Goal: Complete application form: Complete application form

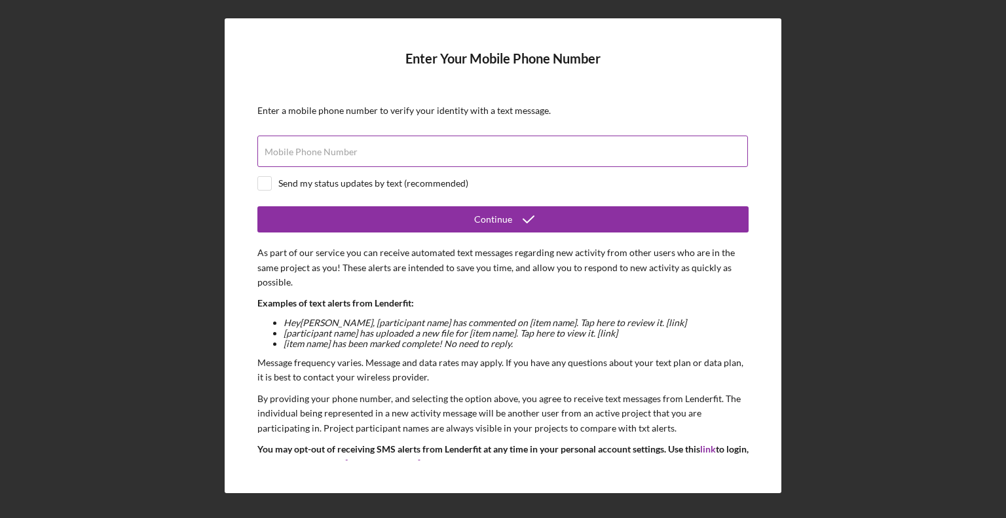
click at [317, 155] on label "Mobile Phone Number" at bounding box center [311, 152] width 93 height 10
click at [317, 155] on input "Mobile Phone Number" at bounding box center [502, 151] width 491 height 31
type input "[PHONE_NUMBER]"
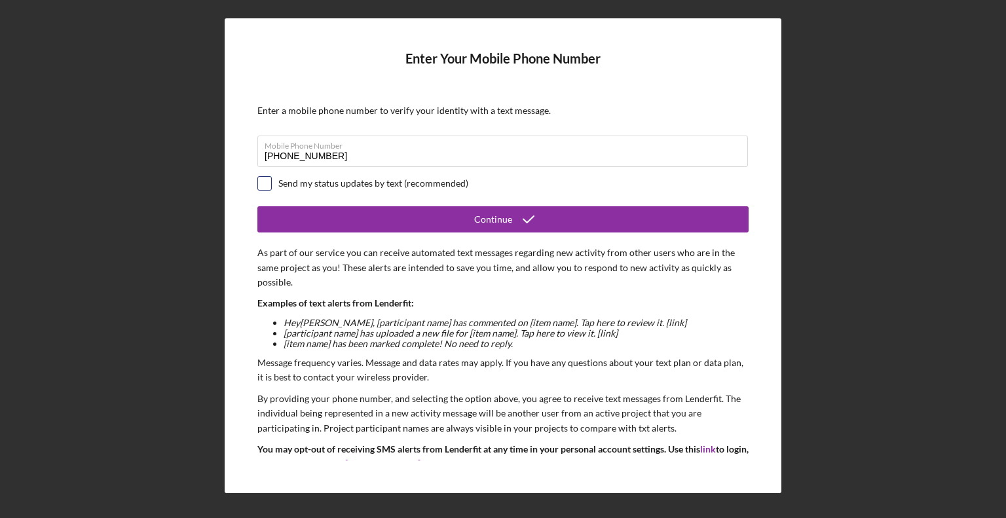
click at [260, 182] on input "checkbox" at bounding box center [264, 183] width 13 height 13
checkbox input "true"
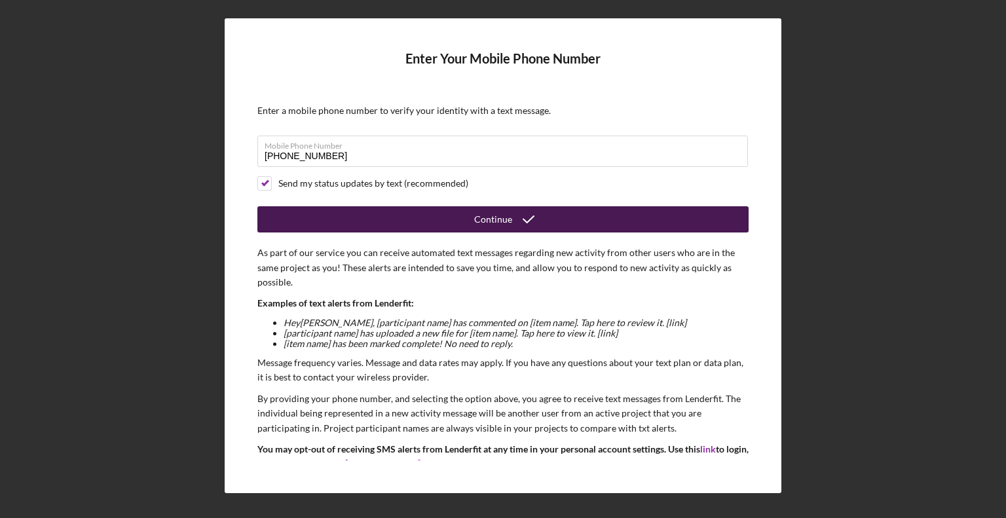
click at [458, 214] on button "Continue" at bounding box center [502, 219] width 491 height 26
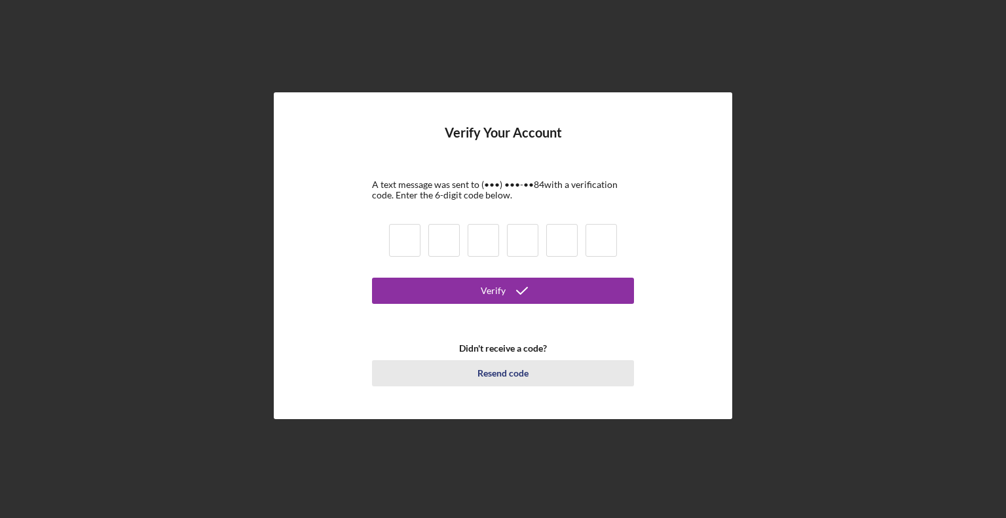
click at [496, 371] on div "Resend code" at bounding box center [503, 373] width 51 height 26
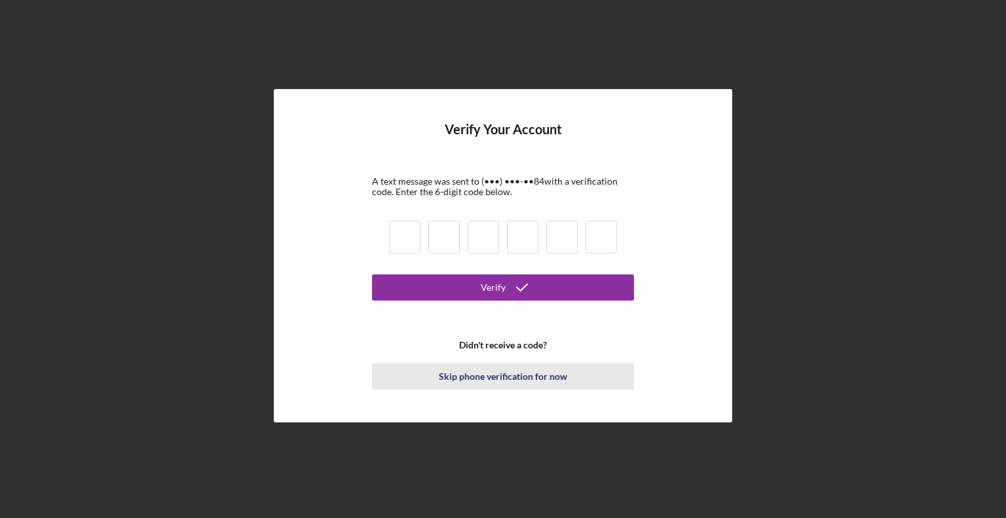
click at [480, 374] on div "Skip phone verification for now" at bounding box center [503, 377] width 128 height 26
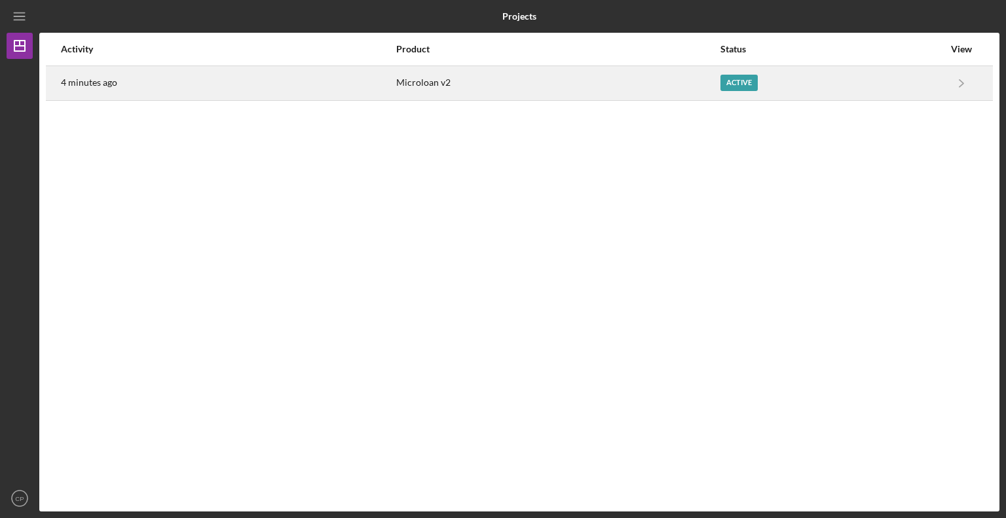
click at [521, 75] on div "Microloan v2" at bounding box center [557, 83] width 323 height 33
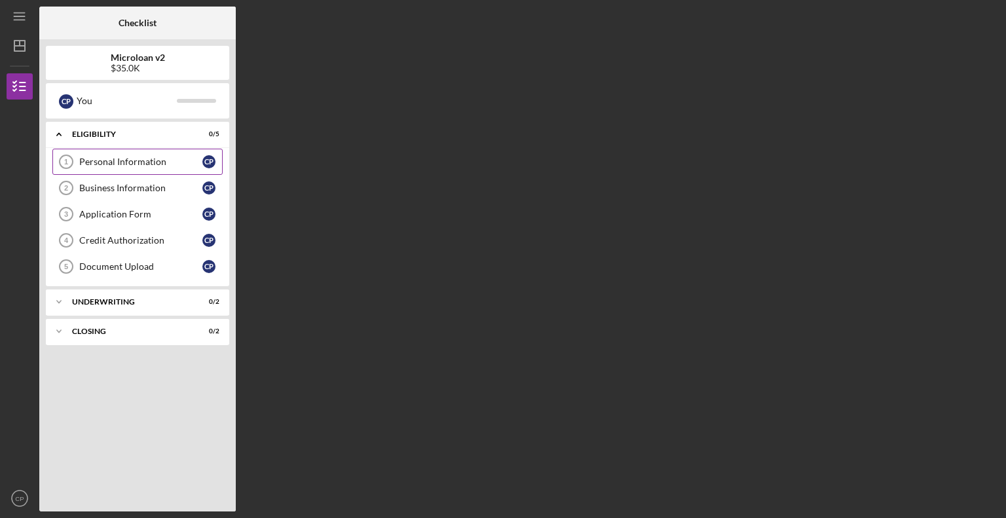
click at [124, 158] on div "Personal Information" at bounding box center [140, 162] width 123 height 10
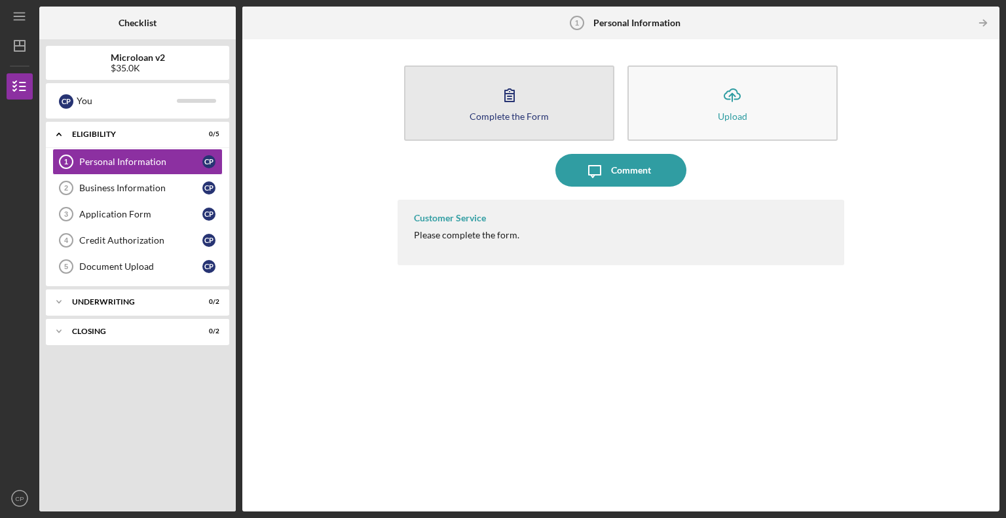
click at [506, 88] on icon "button" at bounding box center [509, 95] width 33 height 33
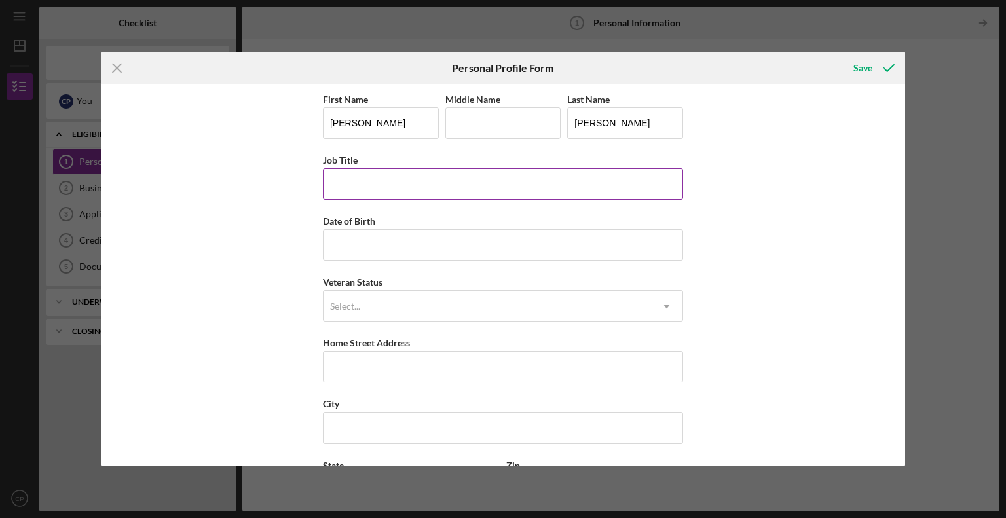
click at [395, 181] on input "Job Title" at bounding box center [503, 183] width 360 height 31
type input "o"
type input "OWNER"
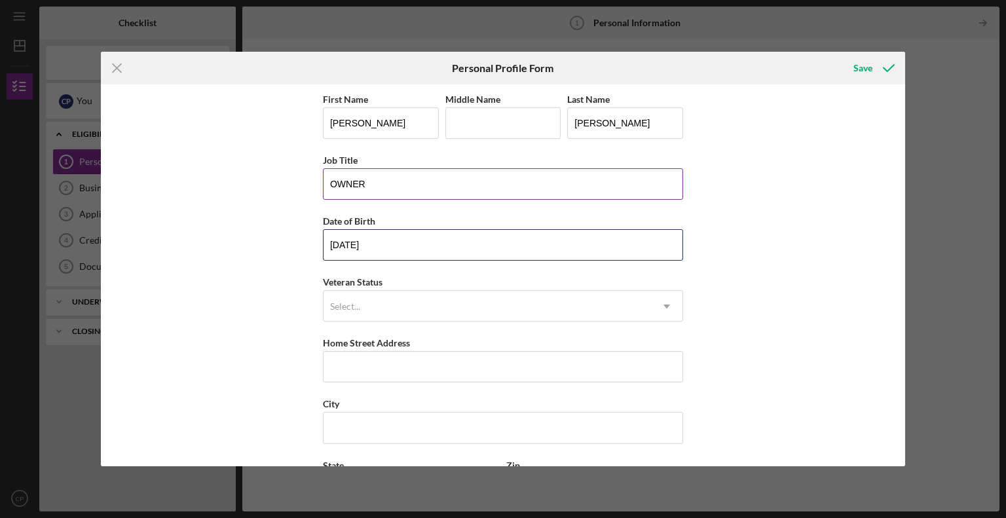
type input "[DATE]"
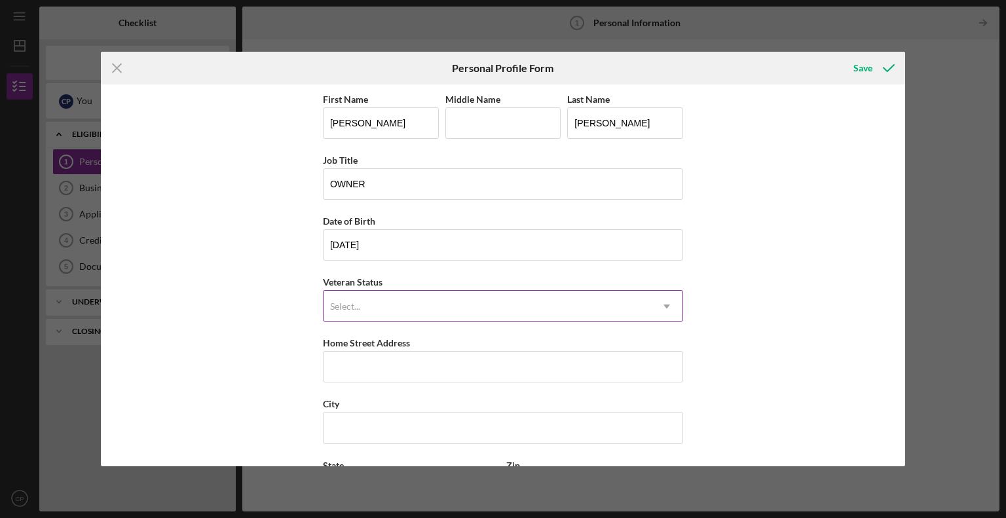
click at [629, 295] on div "Select..." at bounding box center [488, 307] width 328 height 30
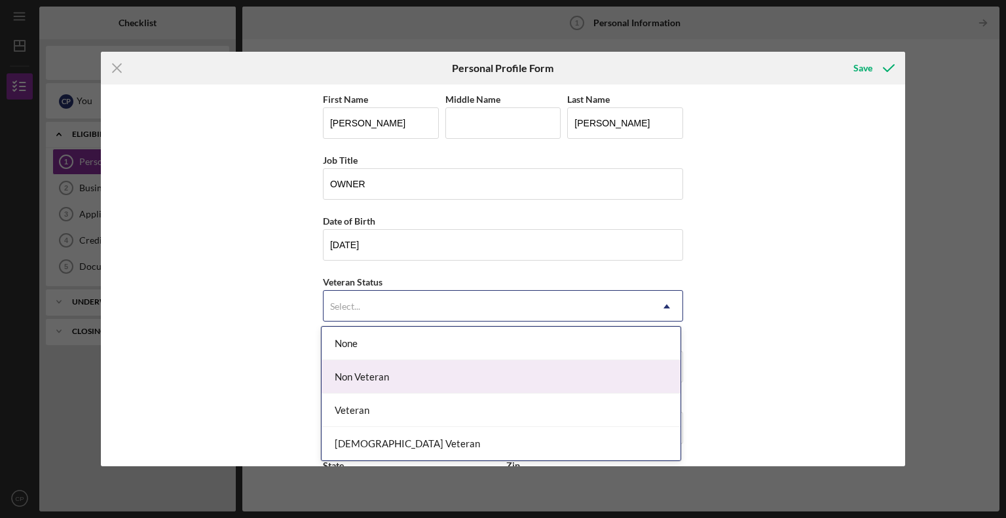
click at [564, 385] on div "Non Veteran" at bounding box center [501, 376] width 359 height 33
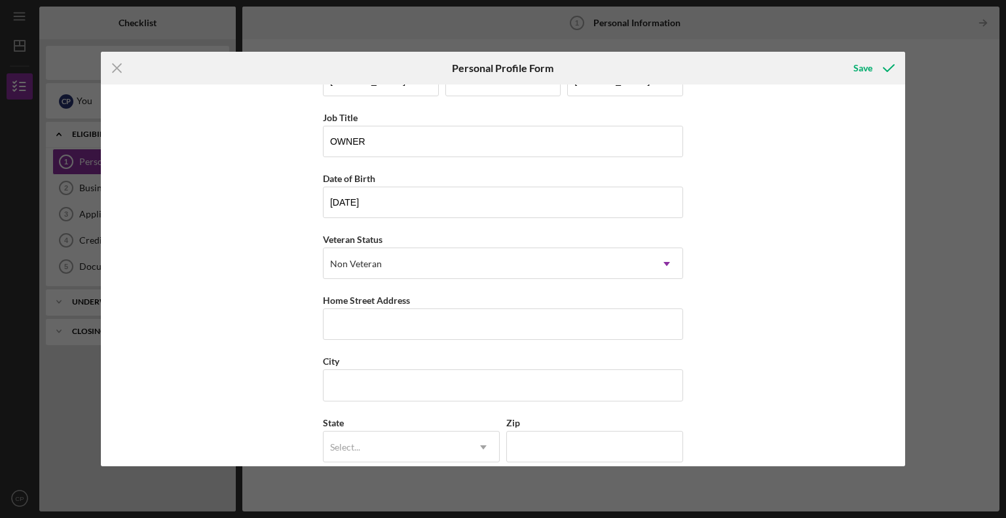
scroll to position [117, 0]
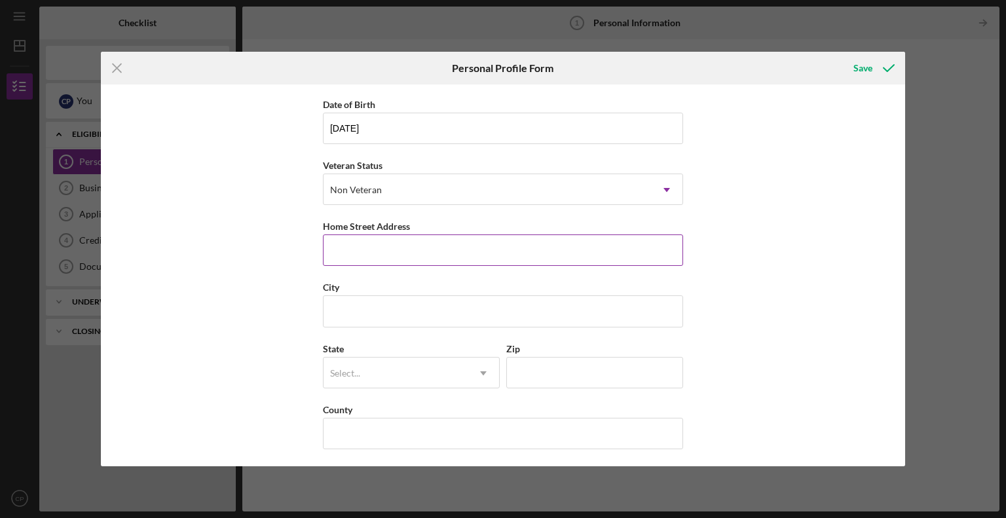
click at [396, 256] on input "Home Street Address" at bounding box center [503, 250] width 360 height 31
type input "[STREET_ADDRESS]"
type input "[GEOGRAPHIC_DATA]"
click at [451, 371] on div "Select..." at bounding box center [396, 373] width 144 height 30
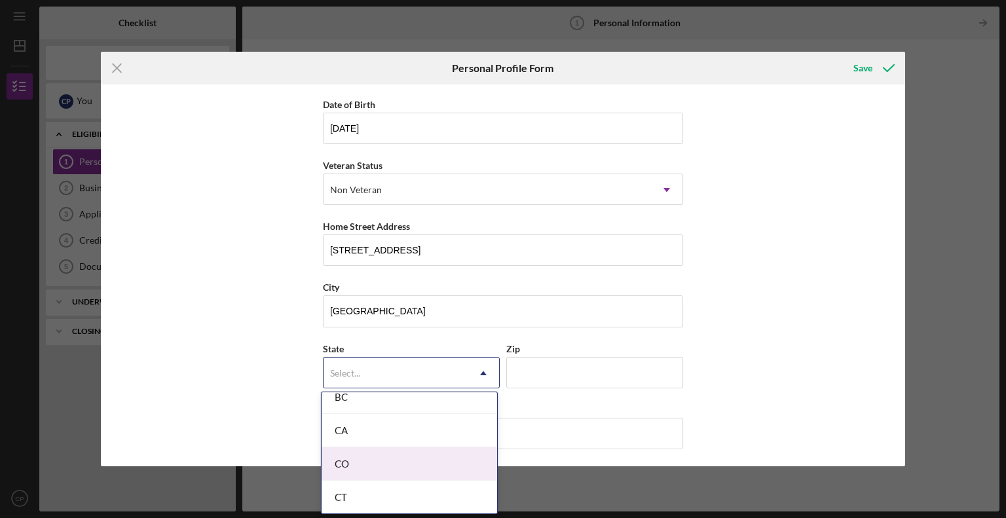
scroll to position [328, 0]
click at [383, 437] on div "CA" at bounding box center [410, 448] width 176 height 33
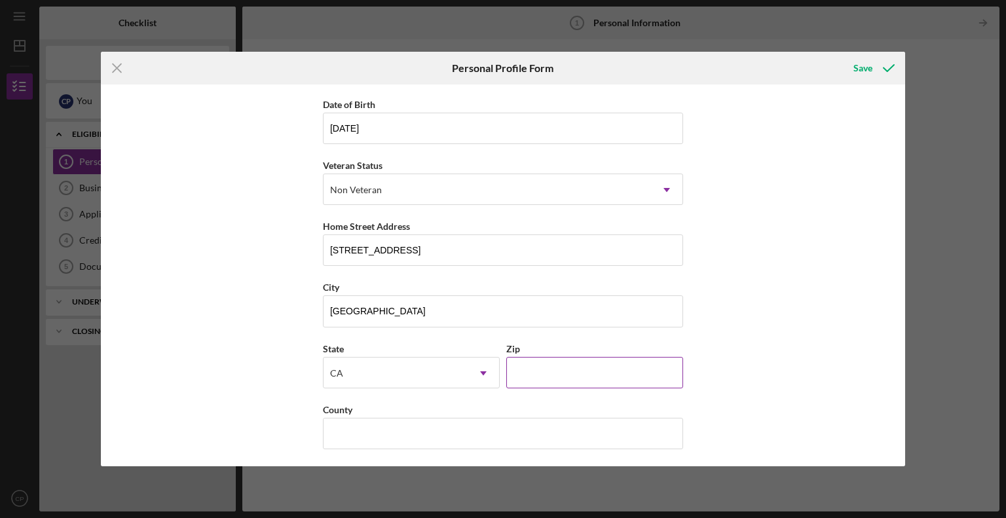
click at [515, 366] on input "Zip" at bounding box center [594, 372] width 177 height 31
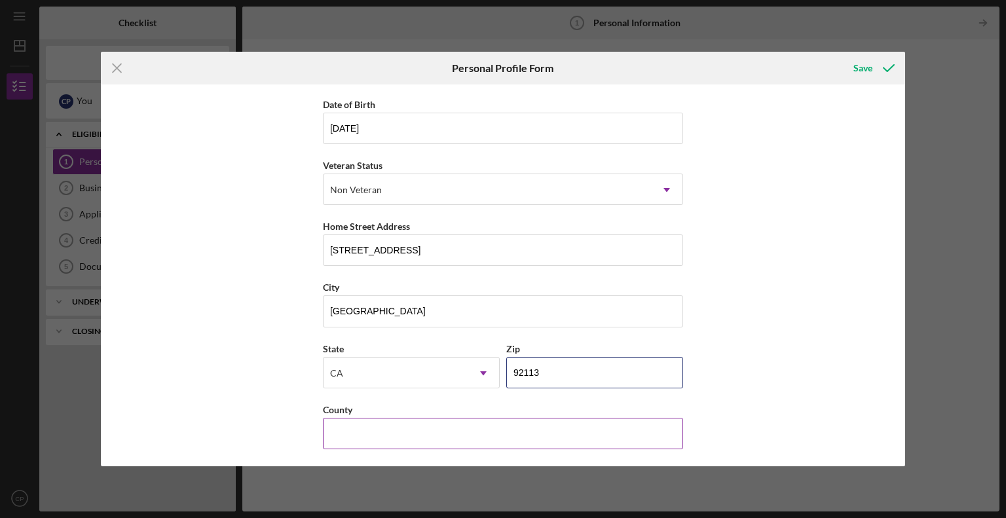
type input "92113"
click at [514, 429] on input "County" at bounding box center [503, 433] width 360 height 31
type input "[GEOGRAPHIC_DATA]"
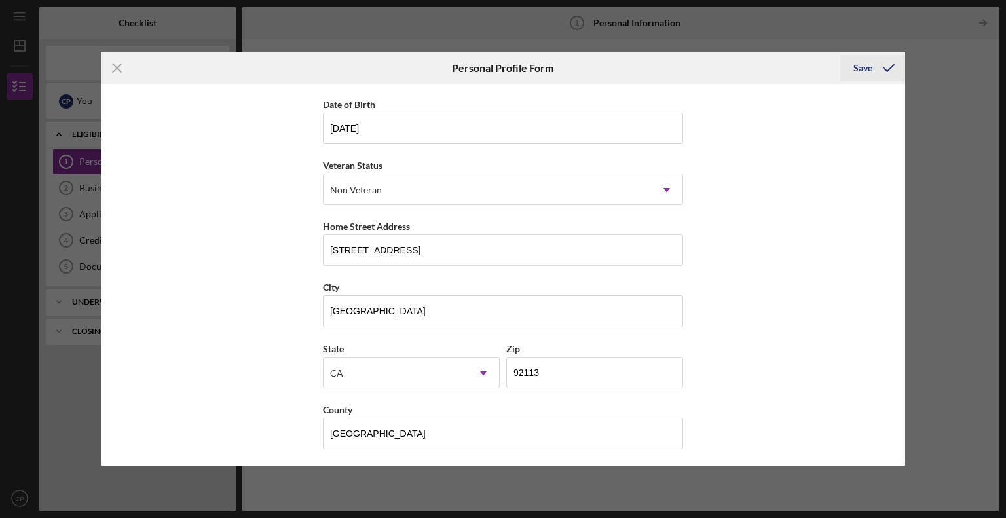
click at [867, 65] on div "Save" at bounding box center [863, 68] width 19 height 26
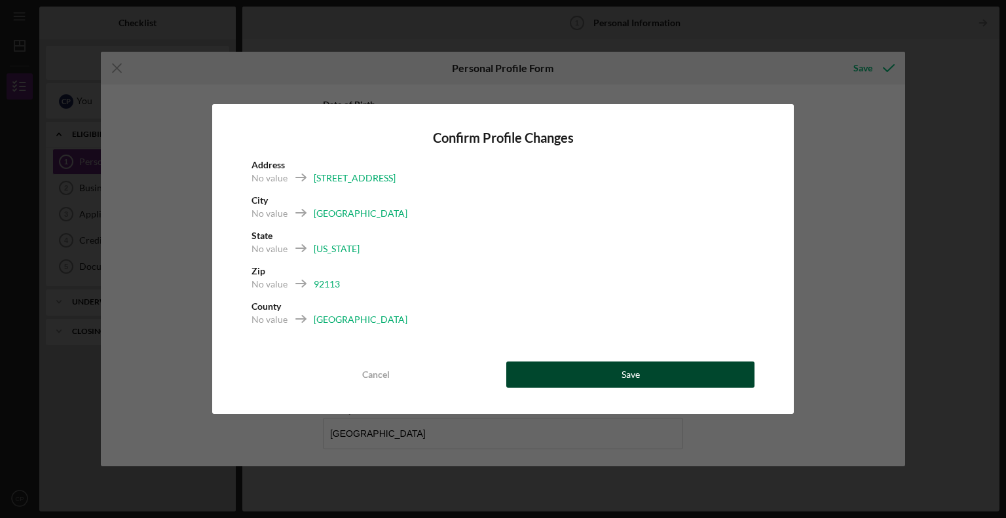
click at [633, 366] on div "Save" at bounding box center [631, 375] width 18 height 26
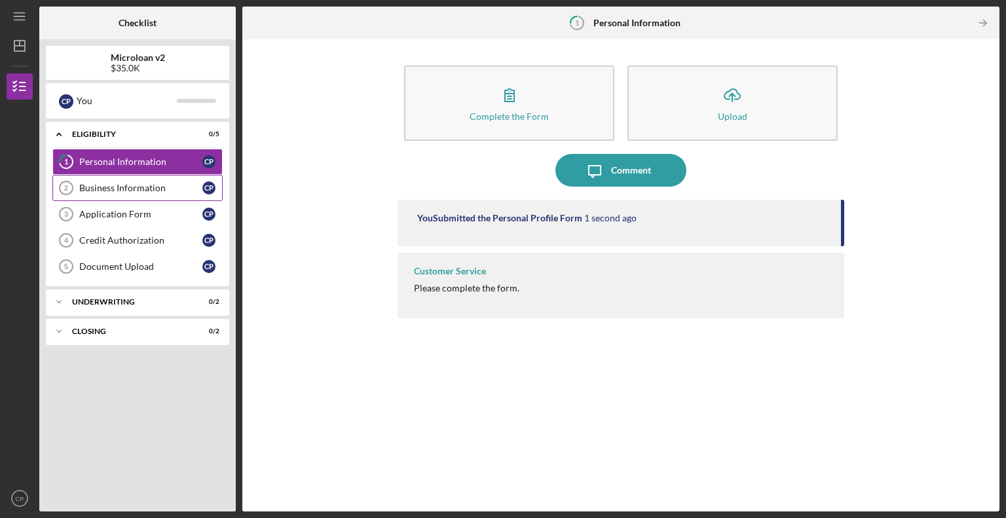
click at [94, 180] on link "Business Information 2 Business Information C P" at bounding box center [137, 188] width 170 height 26
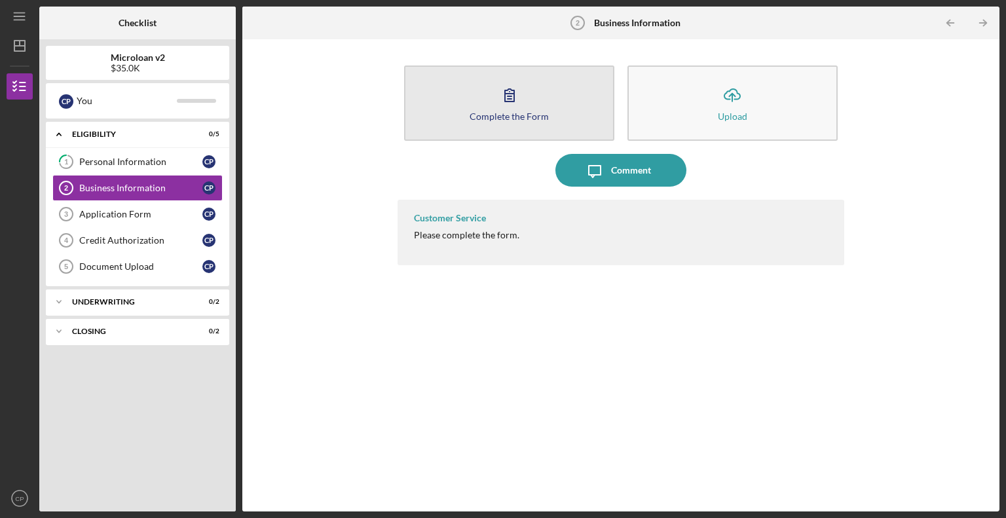
click at [507, 98] on icon "button" at bounding box center [509, 95] width 33 height 33
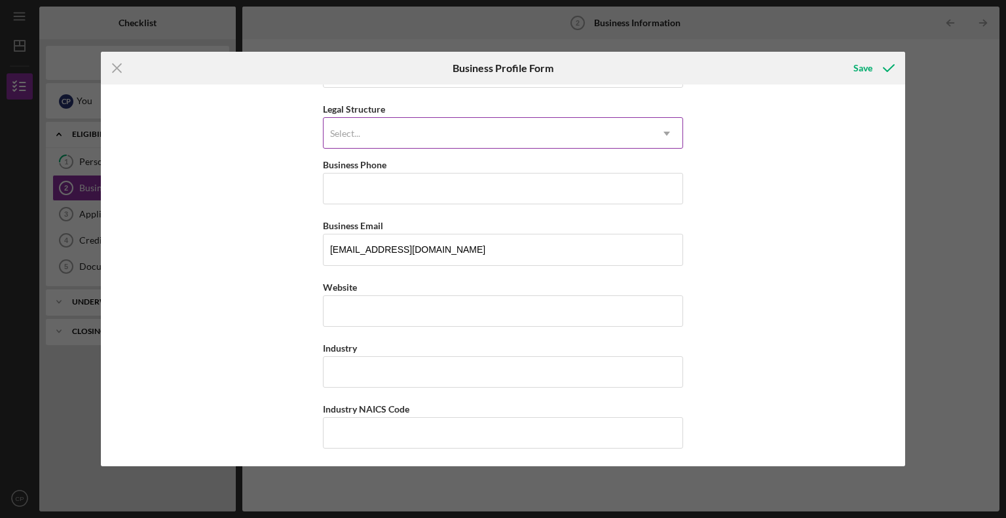
scroll to position [197, 0]
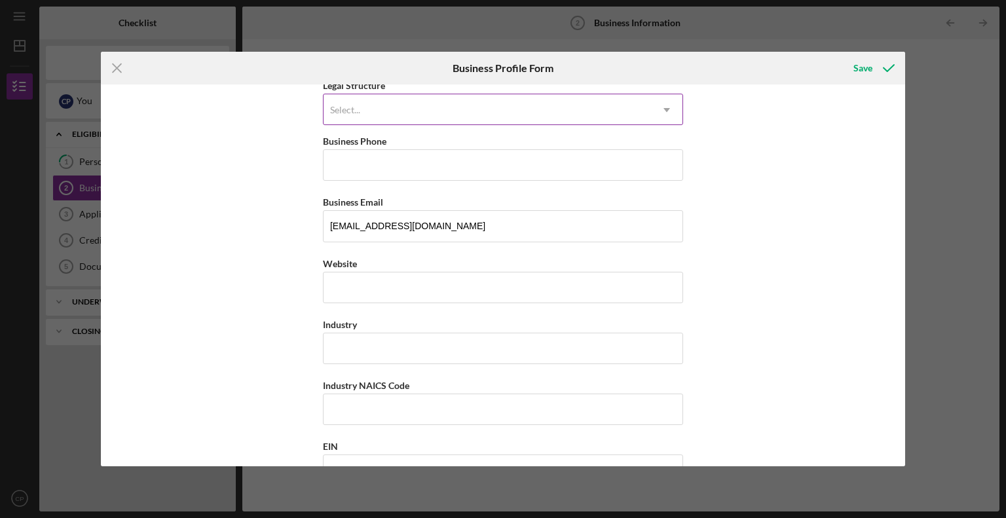
click at [542, 104] on div "Select..." at bounding box center [488, 110] width 328 height 30
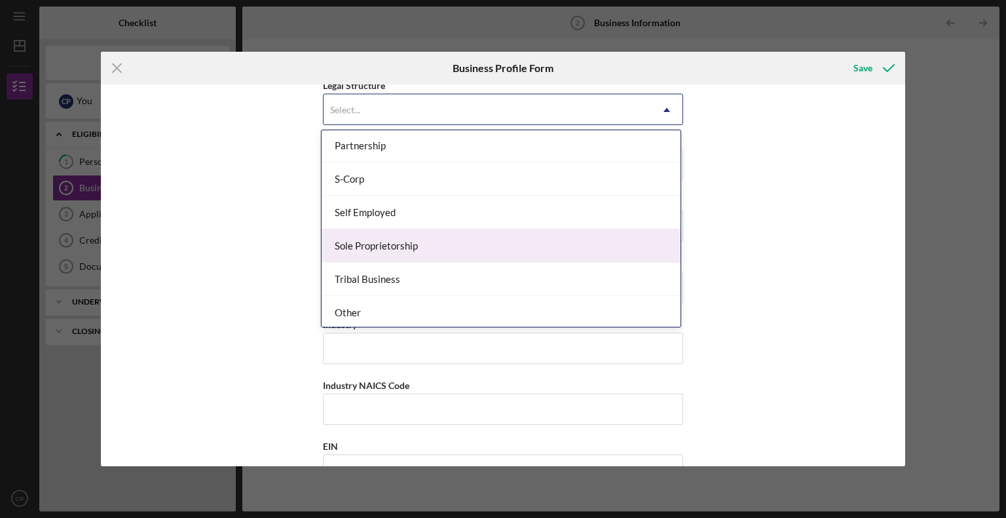
scroll to position [303, 0]
click at [501, 241] on div "Sole Proprietorship" at bounding box center [501, 245] width 359 height 33
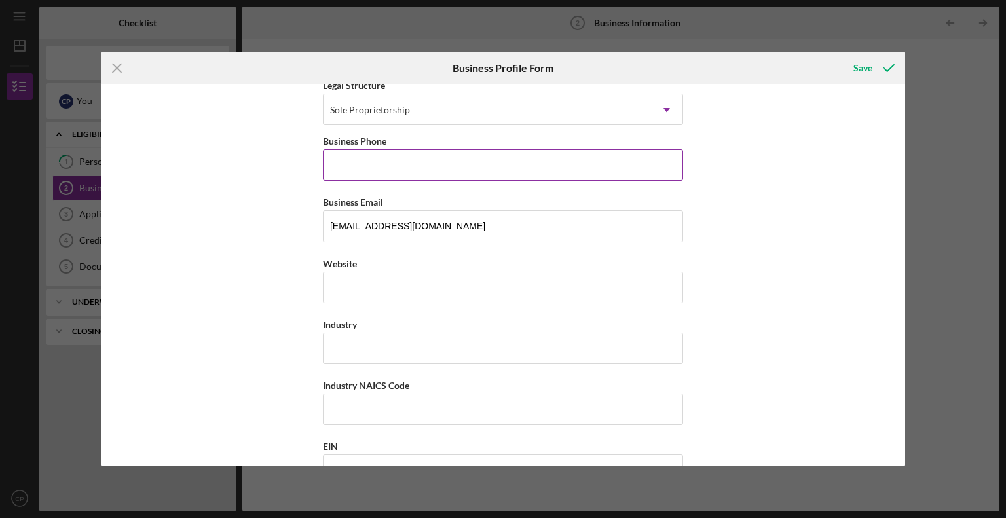
click at [356, 173] on input "Business Phone" at bounding box center [503, 164] width 360 height 31
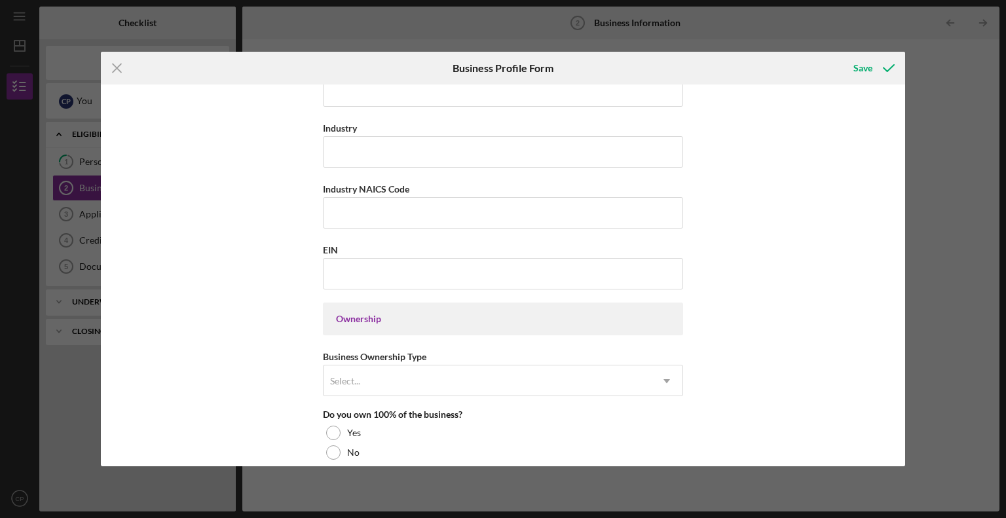
scroll to position [328, 0]
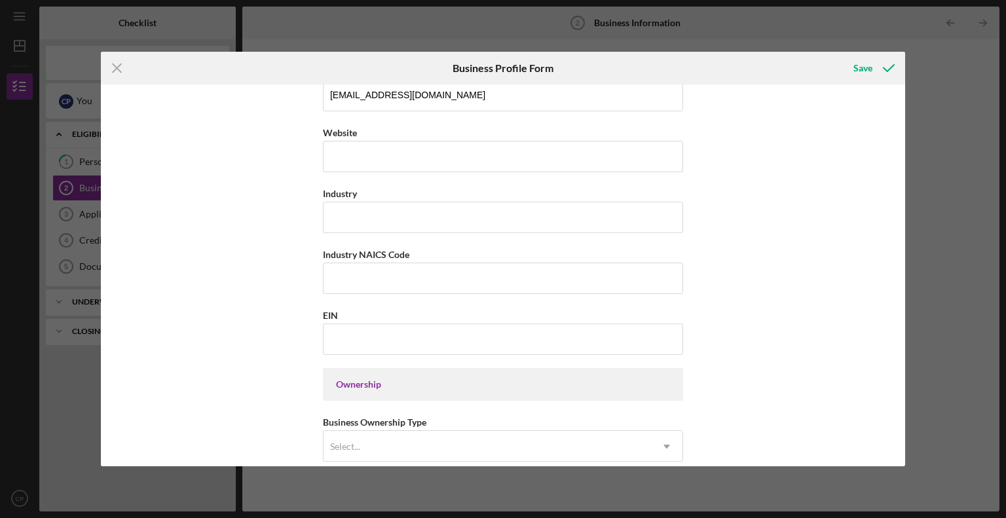
type input "[PHONE_NUMBER]"
click at [359, 211] on input "Industry" at bounding box center [503, 217] width 360 height 31
type input "DIGITAL MARKETING"
click at [370, 283] on input "Industry NAICS Code" at bounding box center [503, 278] width 360 height 31
type input "541990"
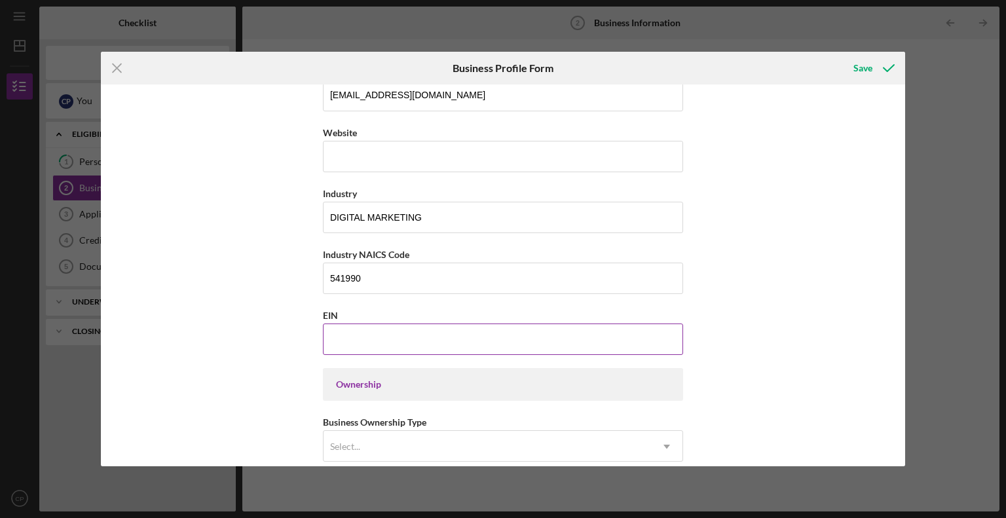
click at [375, 343] on input "EIN" at bounding box center [503, 339] width 360 height 31
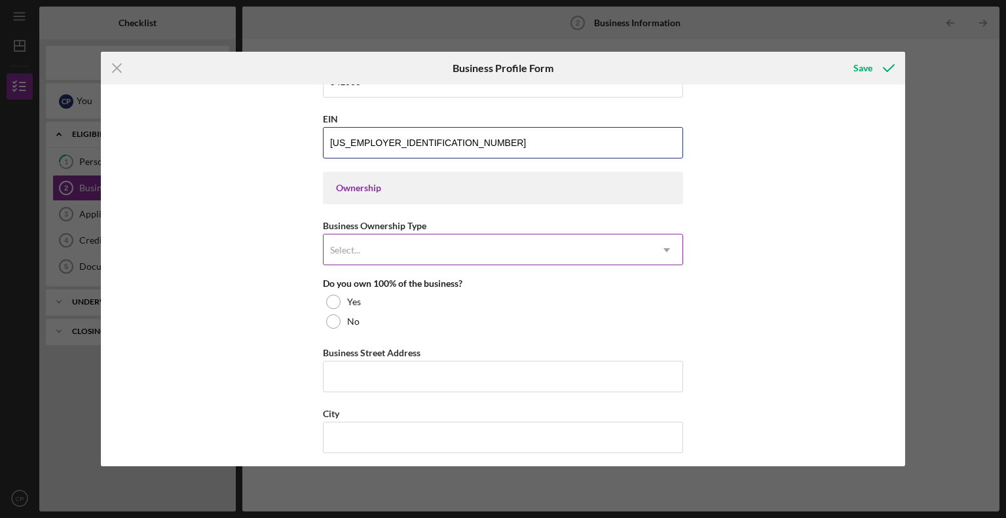
type input "[US_EMPLOYER_IDENTIFICATION_NUMBER]"
click at [511, 254] on div "Select..." at bounding box center [488, 250] width 328 height 30
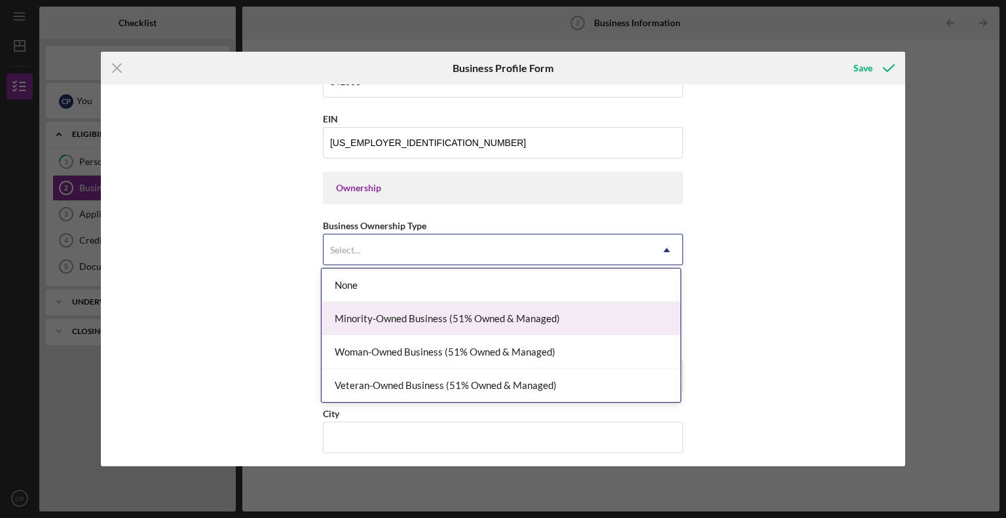
click at [503, 313] on div "Minority-Owned Business (51% Owned & Managed)" at bounding box center [501, 318] width 359 height 33
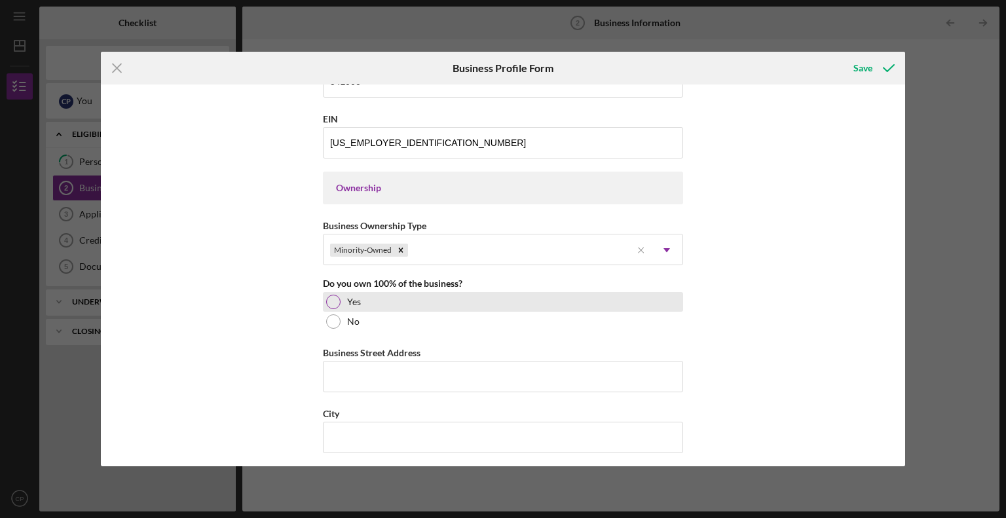
click at [332, 299] on div at bounding box center [333, 302] width 14 height 14
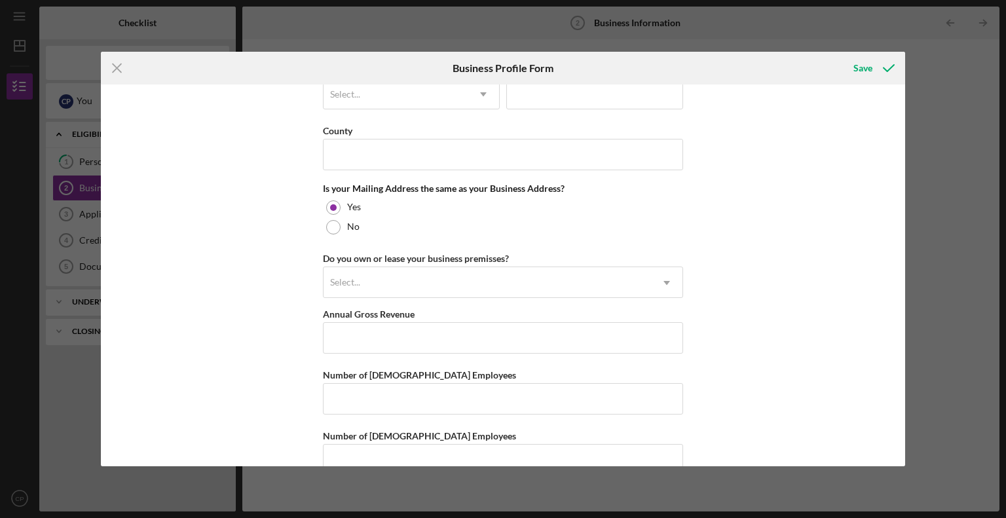
scroll to position [953, 0]
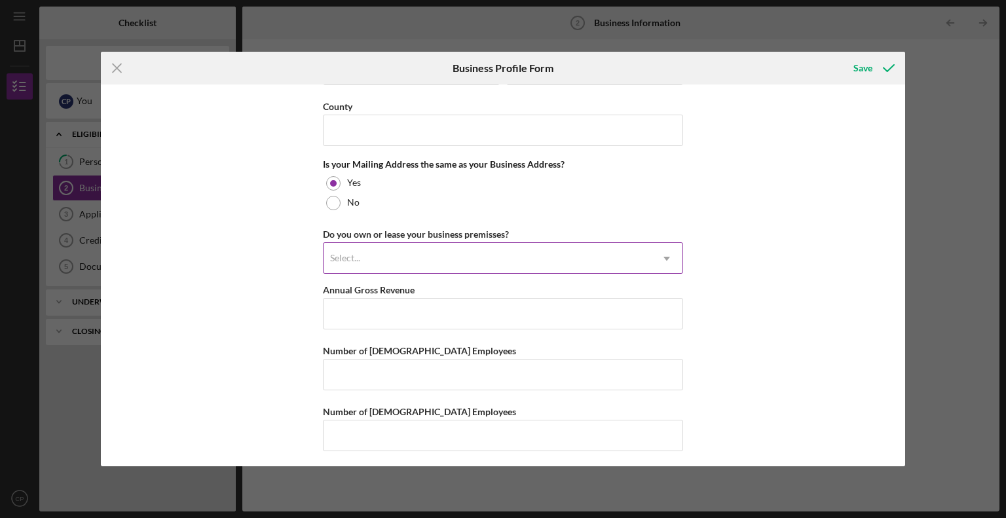
click at [666, 263] on icon "Icon/Dropdown Arrow" at bounding box center [666, 258] width 31 height 31
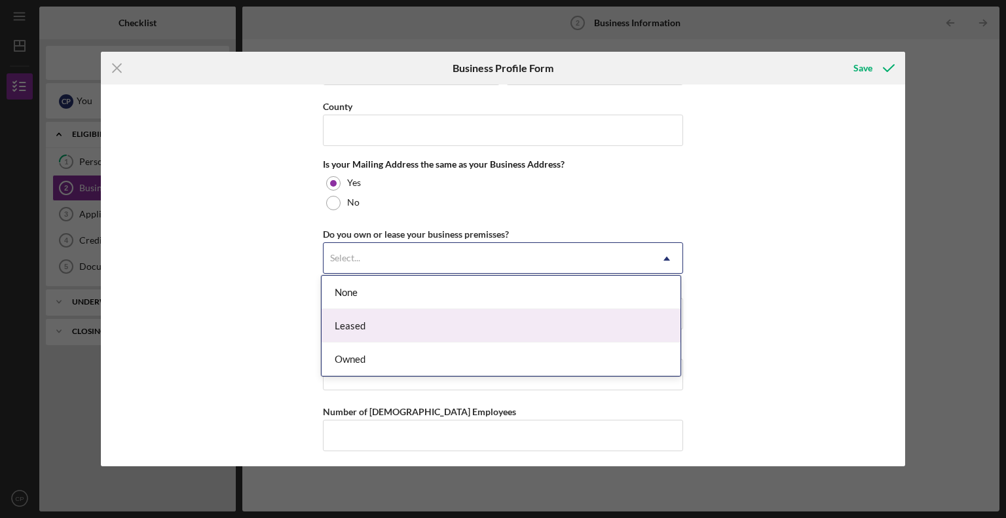
click at [575, 319] on div "Leased" at bounding box center [501, 325] width 359 height 33
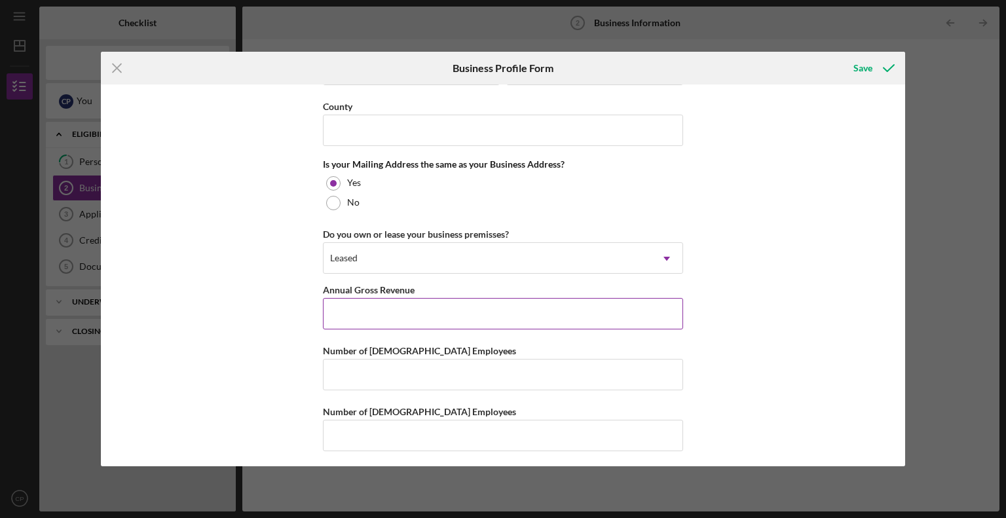
click at [580, 310] on input "Annual Gross Revenue" at bounding box center [503, 313] width 360 height 31
type input "$205,000"
click at [377, 363] on input "Number of [DEMOGRAPHIC_DATA] Employees" at bounding box center [503, 374] width 360 height 31
type input "1"
click at [432, 421] on input "Number of [DEMOGRAPHIC_DATA] Employees" at bounding box center [503, 435] width 360 height 31
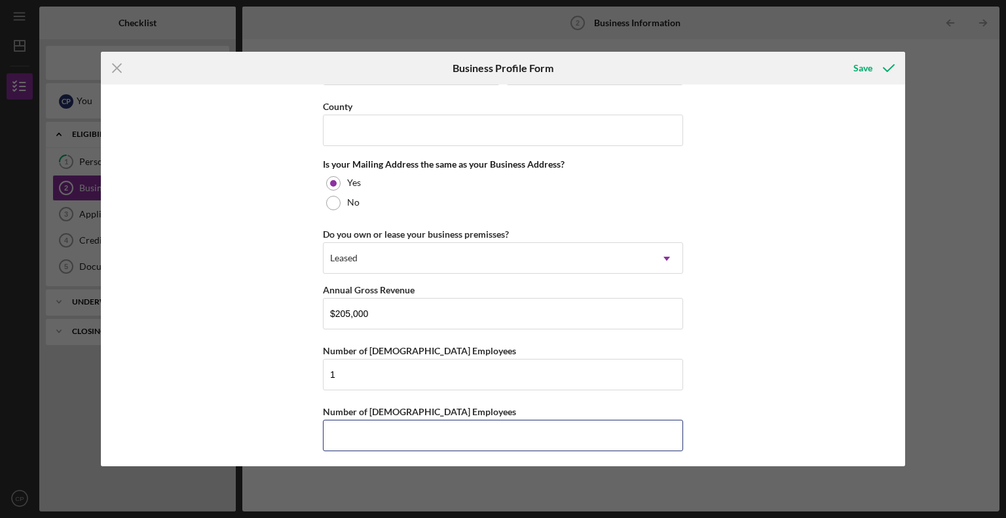
type input "0"
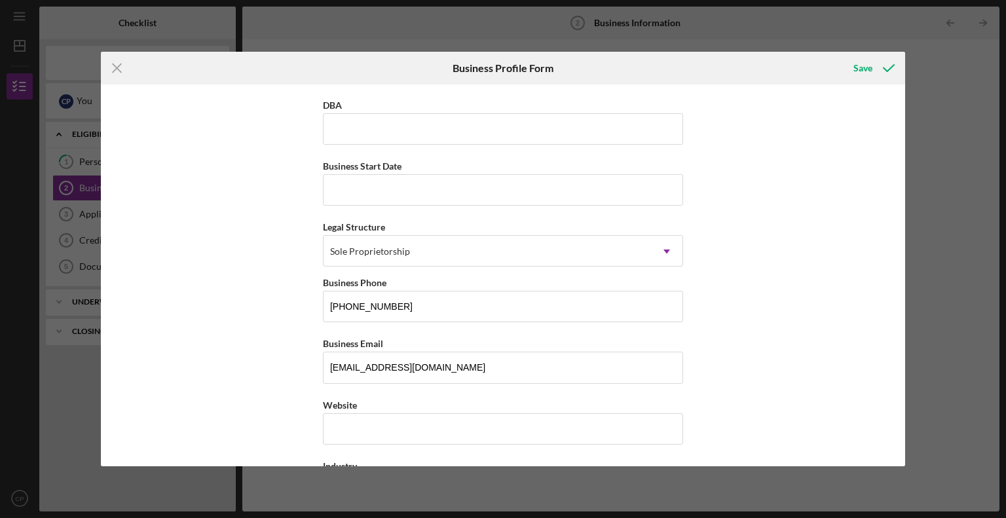
scroll to position [0, 0]
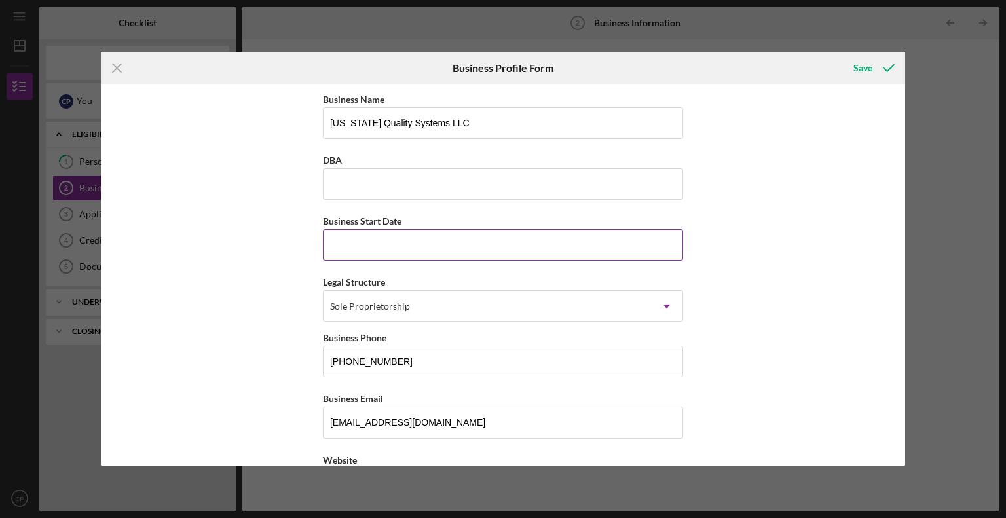
click at [398, 241] on input "Business Start Date" at bounding box center [503, 244] width 360 height 31
type input "[DATE]"
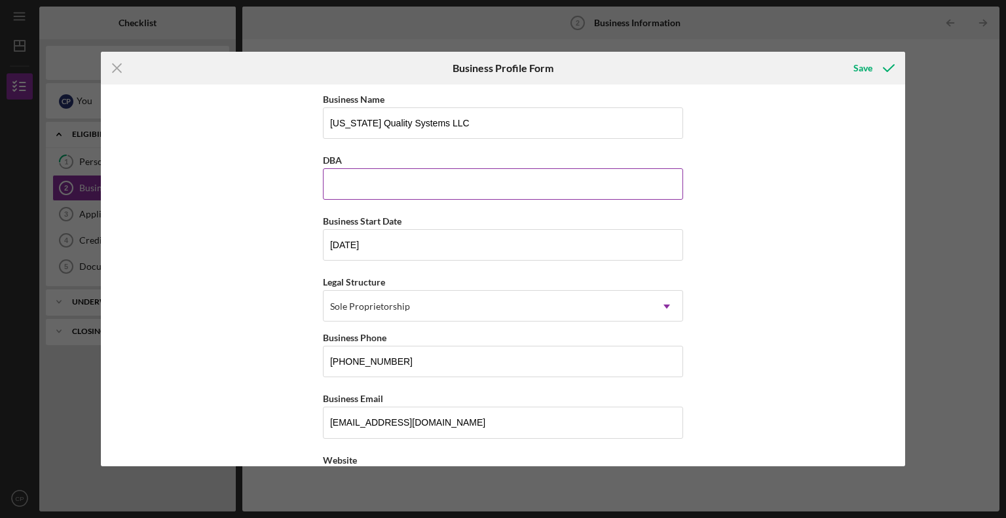
click at [364, 183] on input "DBA" at bounding box center [503, 183] width 360 height 31
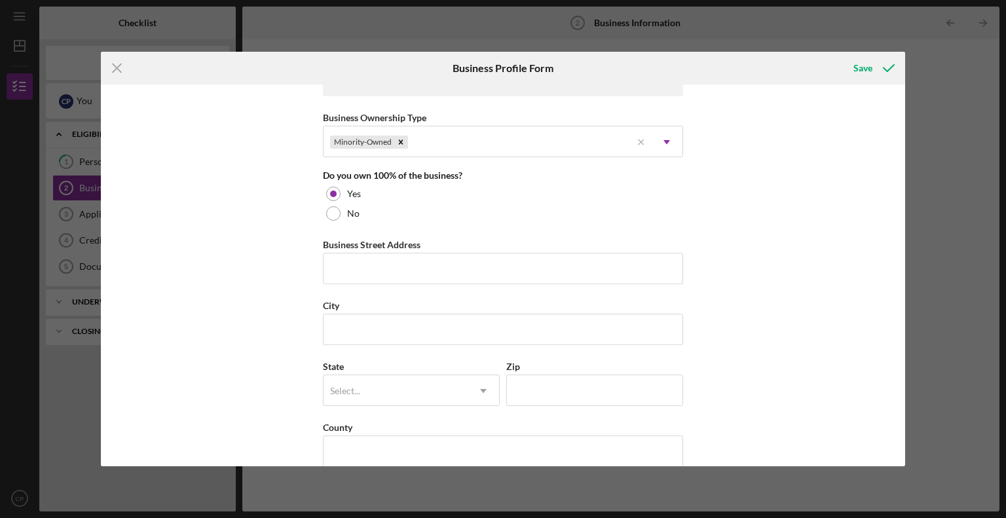
scroll to position [721, 0]
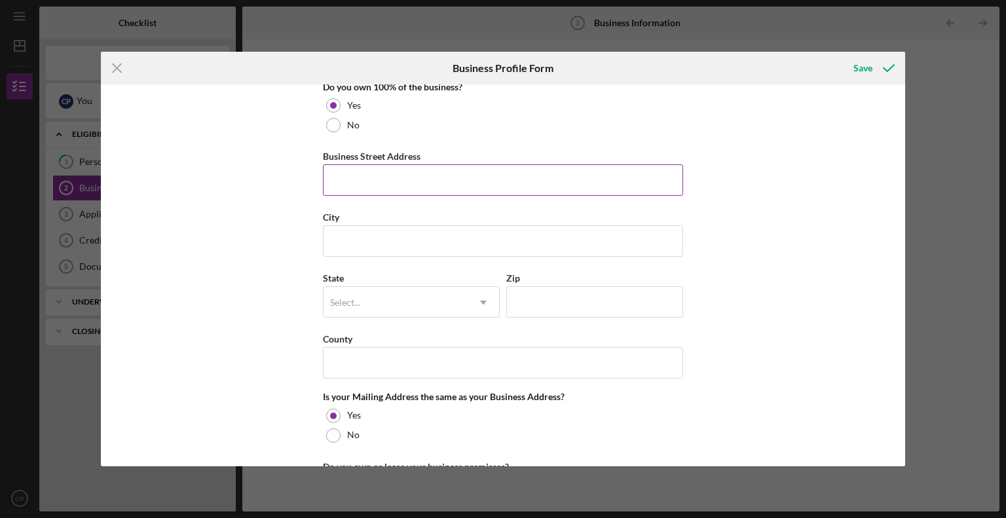
type input "YOUZU MARKETING"
click at [456, 182] on input "Business Street Address" at bounding box center [503, 179] width 360 height 31
type input "[STREET_ADDRESS]"
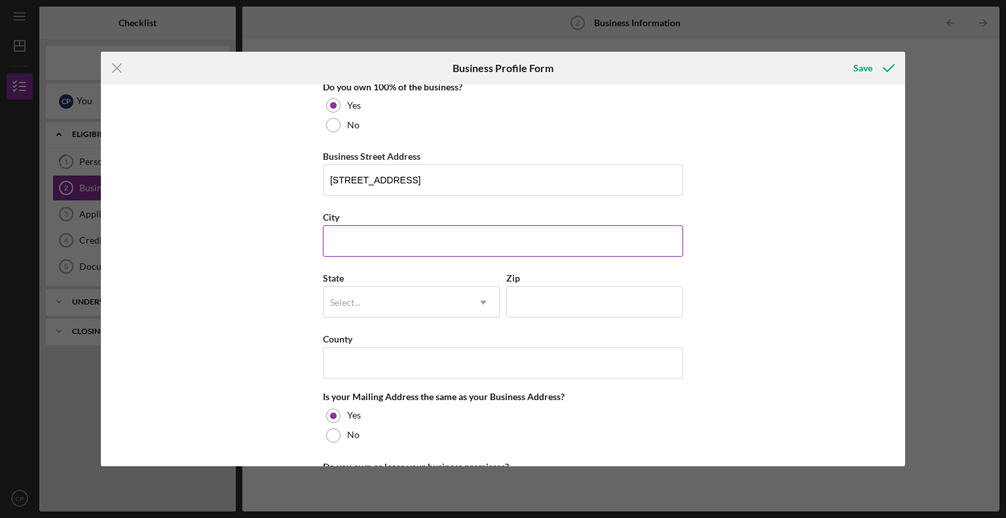
click at [390, 231] on input "City" at bounding box center [503, 240] width 360 height 31
type input "[GEOGRAPHIC_DATA]"
click at [410, 299] on div "Select..." at bounding box center [396, 303] width 144 height 30
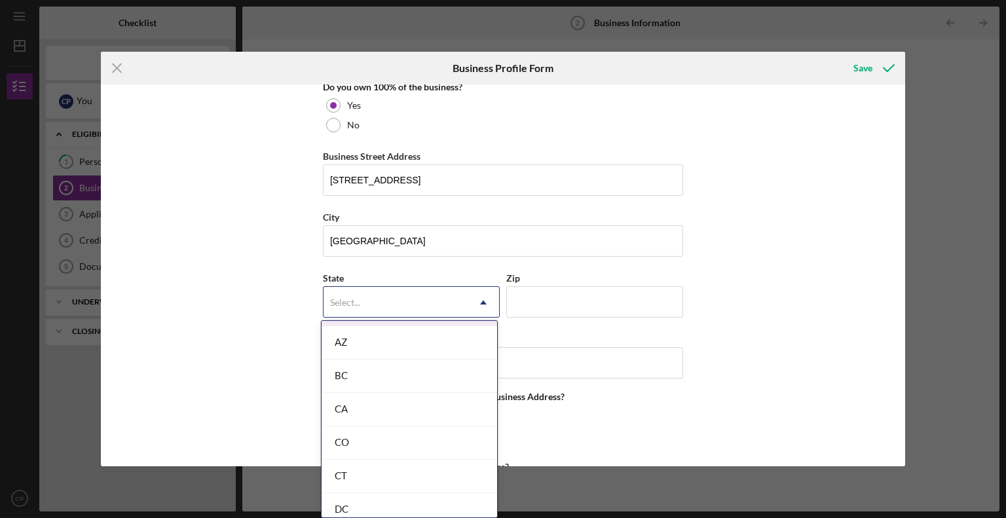
scroll to position [328, 0]
click at [368, 367] on div "CA" at bounding box center [410, 377] width 176 height 33
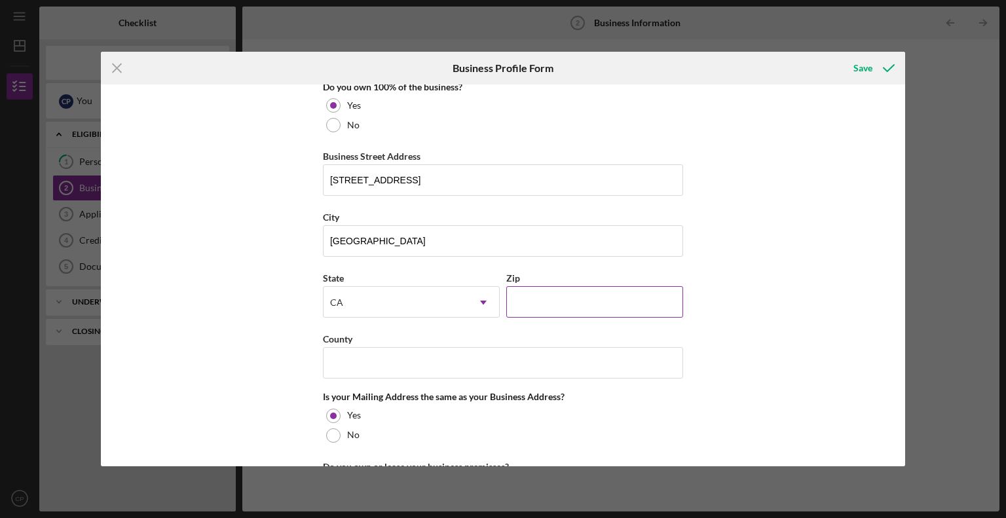
click at [519, 301] on input "Zip" at bounding box center [594, 301] width 177 height 31
type input "92113"
click at [474, 347] on input "County" at bounding box center [503, 362] width 360 height 31
type input "[GEOGRAPHIC_DATA]"
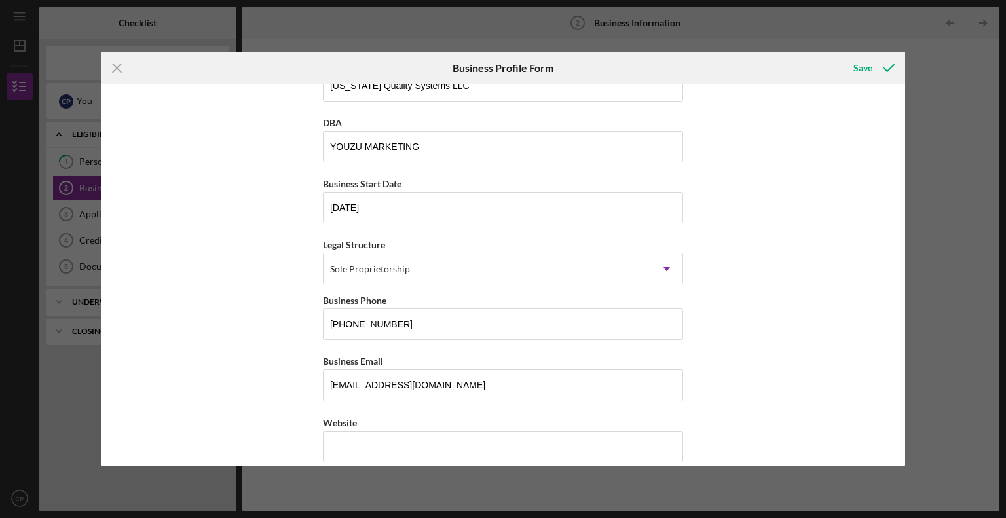
scroll to position [0, 0]
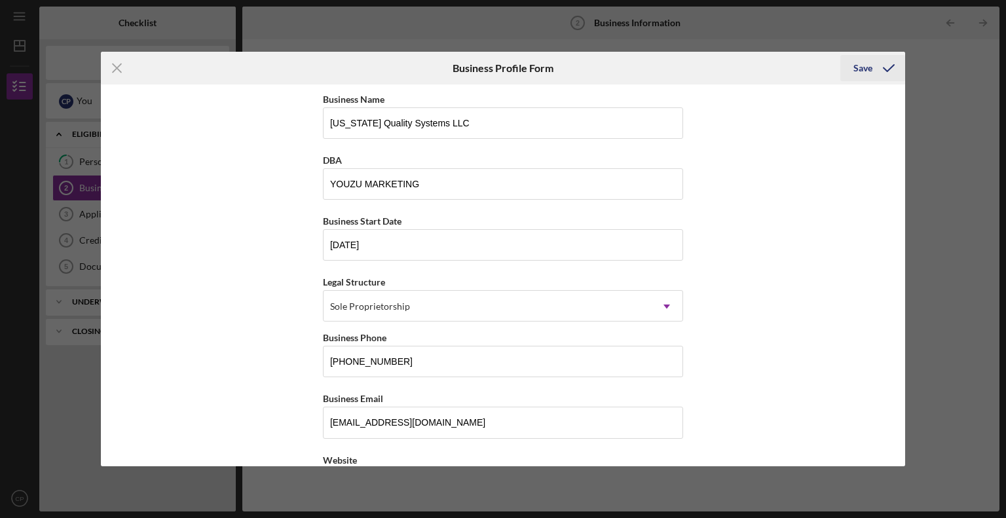
click at [865, 64] on div "Save" at bounding box center [863, 68] width 19 height 26
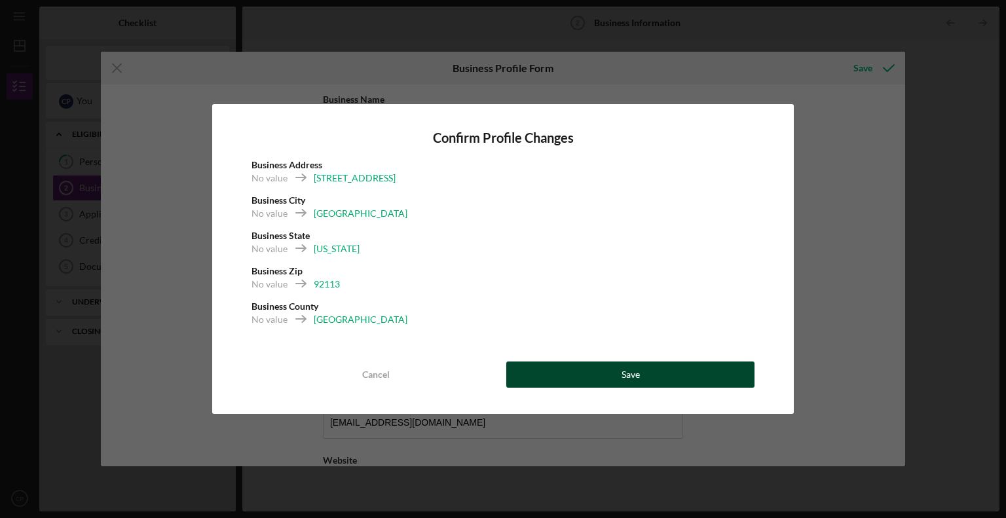
click at [580, 379] on button "Save" at bounding box center [630, 375] width 248 height 26
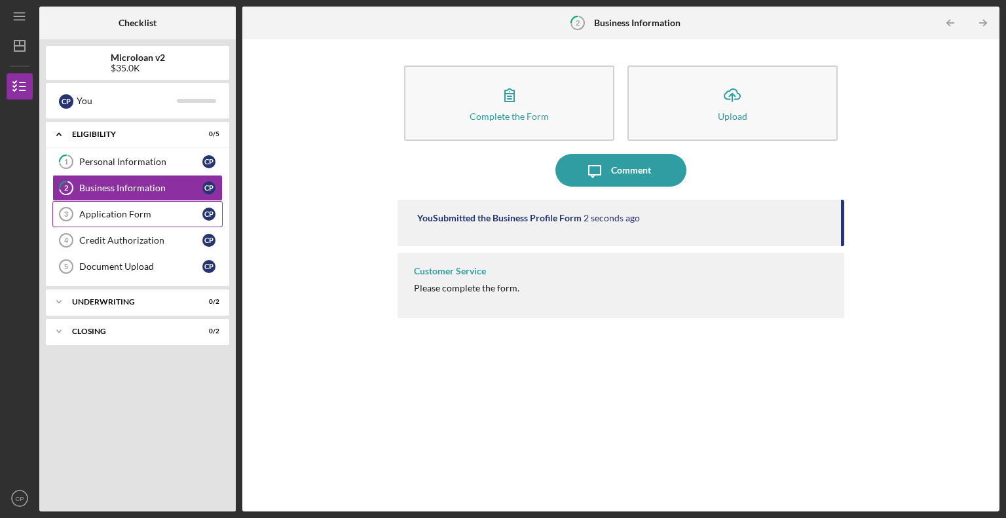
click at [100, 209] on div "Application Form" at bounding box center [140, 214] width 123 height 10
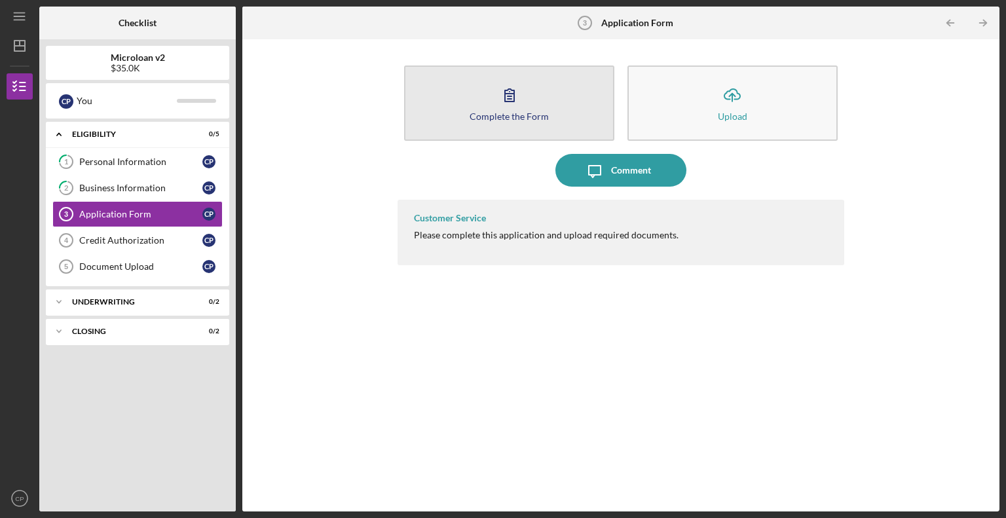
click at [533, 98] on button "Complete the Form Form" at bounding box center [509, 103] width 210 height 75
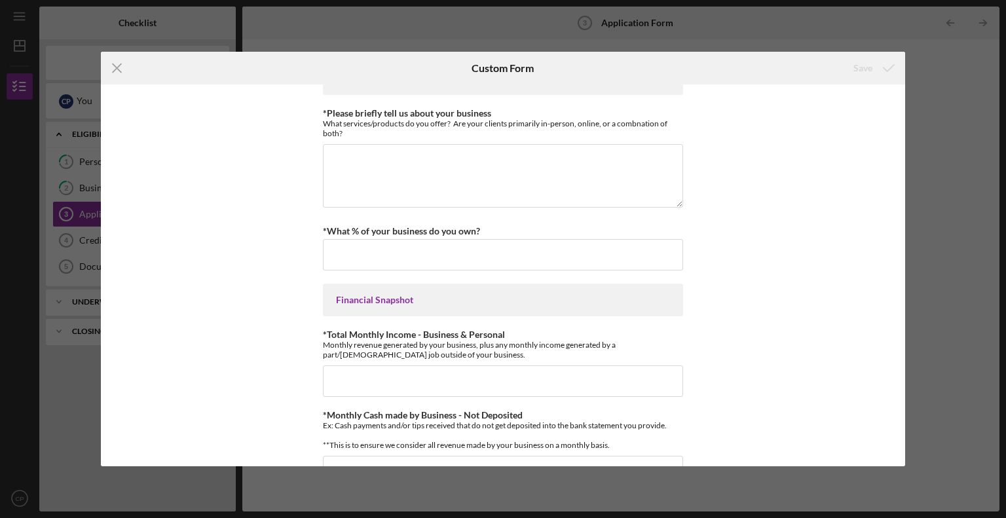
scroll to position [197, 0]
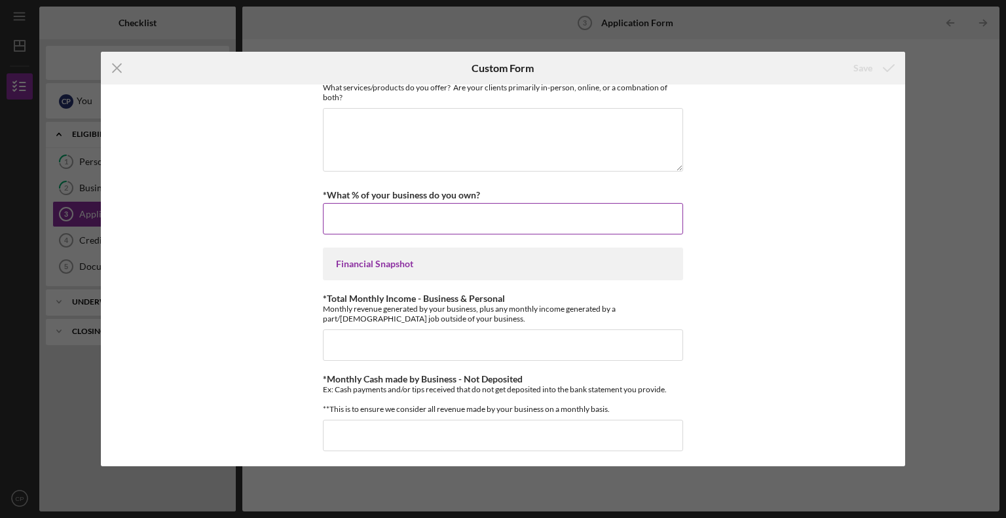
click at [377, 219] on input "*What % of your business do you own?" at bounding box center [503, 218] width 360 height 31
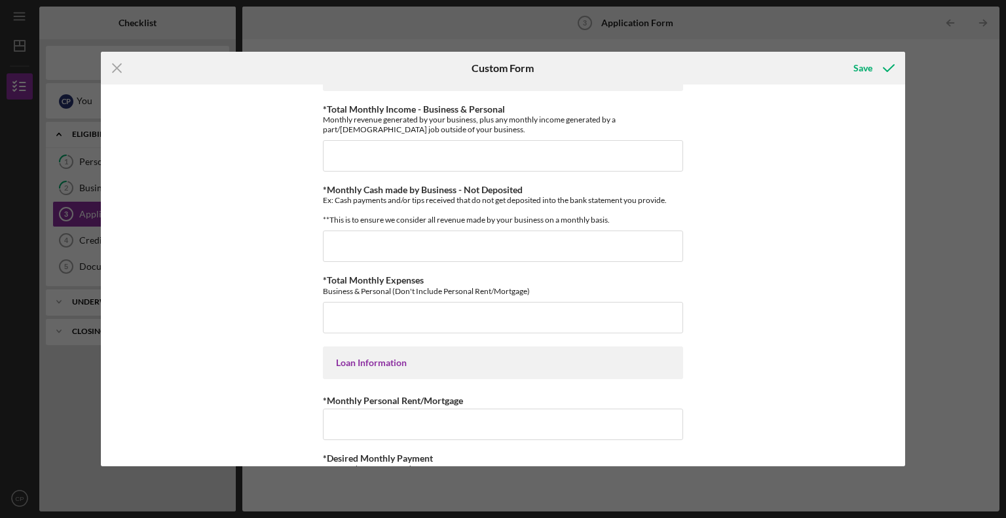
scroll to position [393, 0]
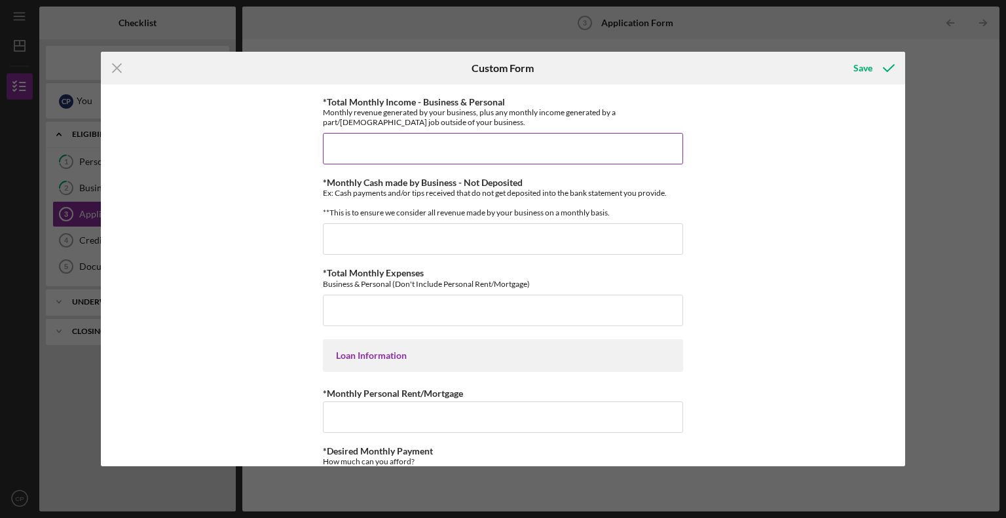
type input "100.00000%"
click at [389, 148] on input "*Total Monthly Income - Business & Personal" at bounding box center [503, 148] width 360 height 31
type input "$25,000"
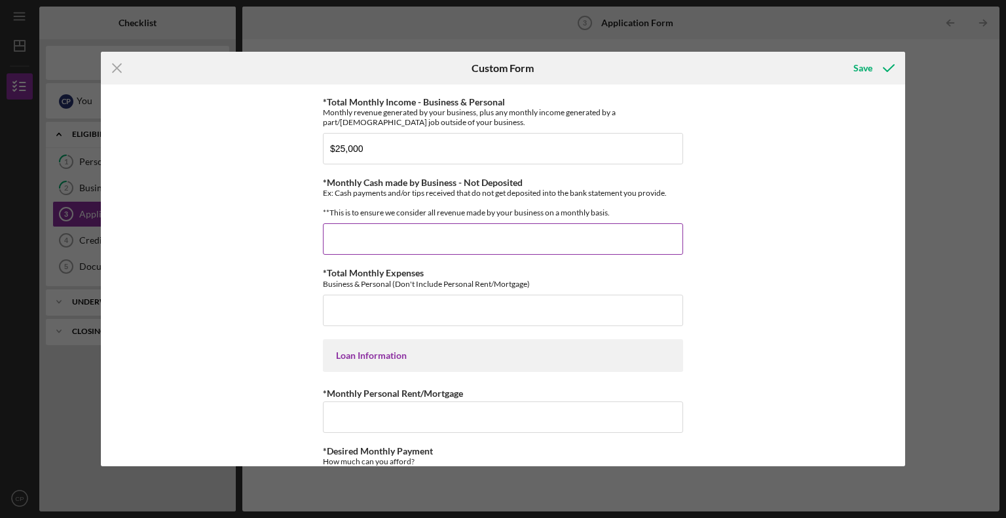
click at [455, 250] on input "*Monthly Cash made by Business - Not Deposited" at bounding box center [503, 238] width 360 height 31
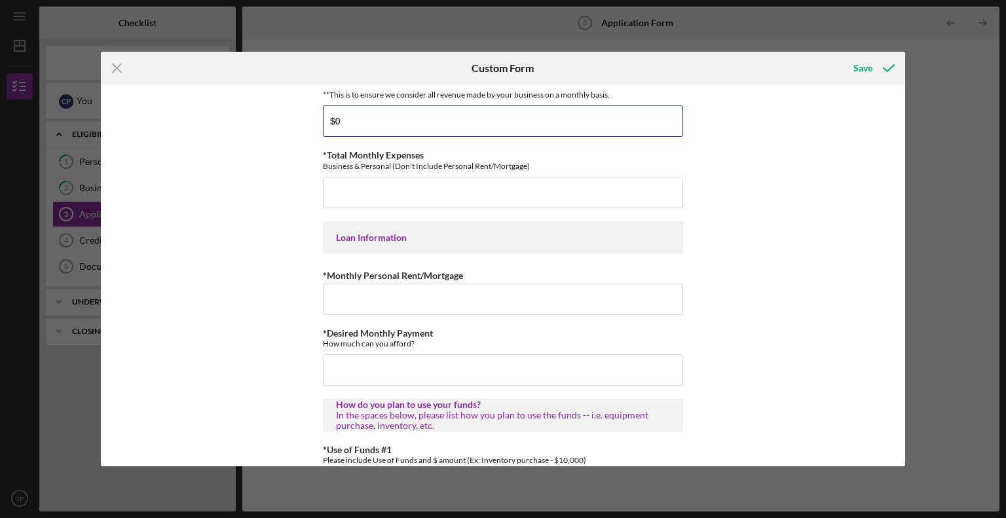
scroll to position [524, 0]
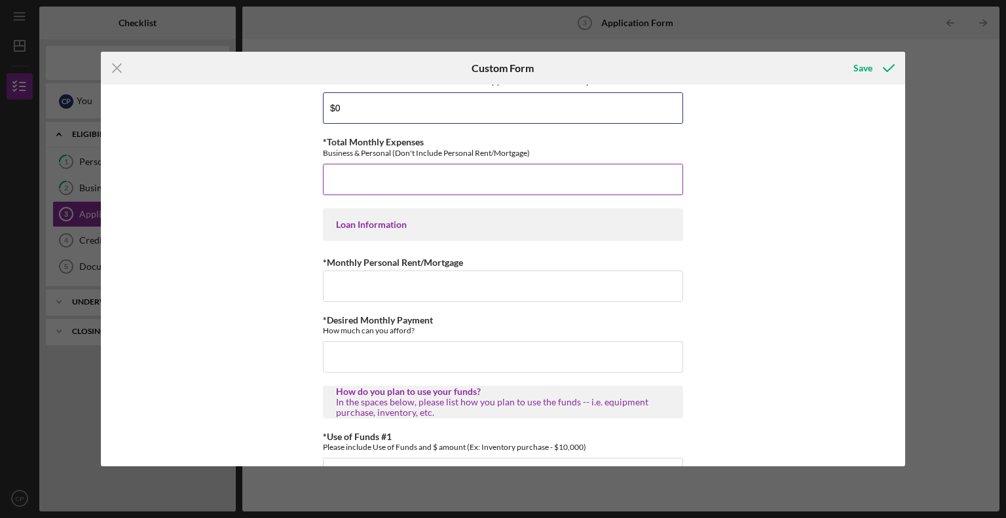
type input "$0"
click at [373, 181] on input "*Total Monthly Expenses" at bounding box center [503, 179] width 360 height 31
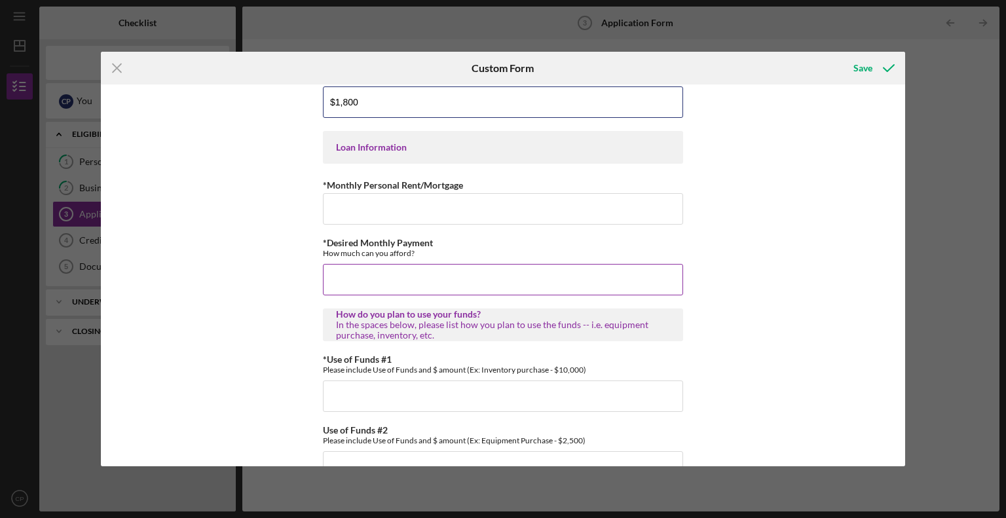
scroll to position [584, 0]
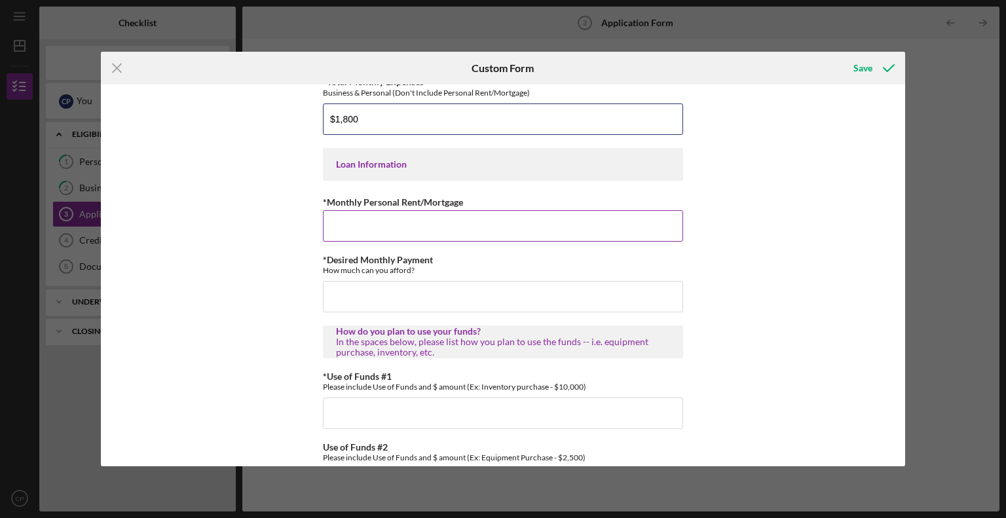
type input "$1,800"
click at [382, 240] on input "*Monthly Personal Rent/Mortgage" at bounding box center [503, 225] width 360 height 31
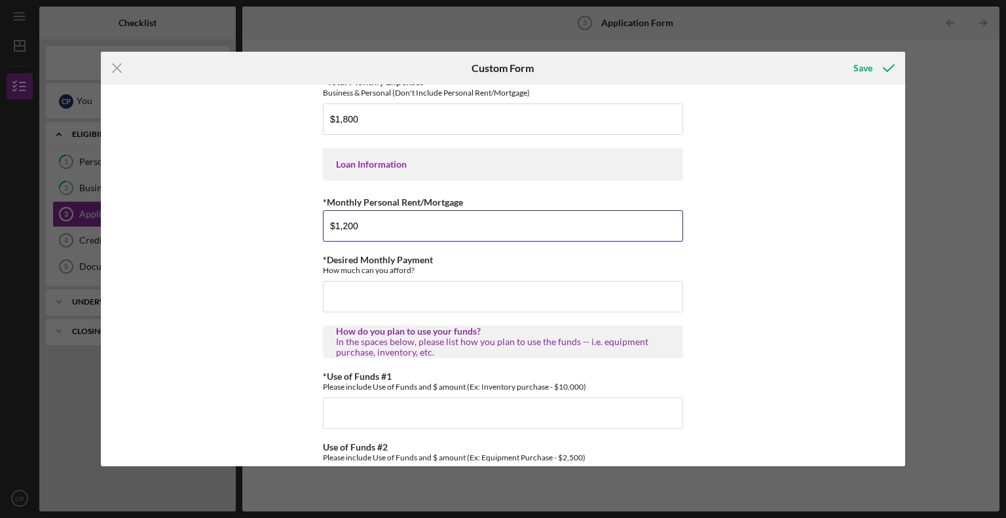
type input "$1,200"
click at [794, 254] on div "*Applicant Personal Phone Number Required *How did you hear about us? Name of O…" at bounding box center [503, 276] width 805 height 382
click at [424, 307] on input "*Desired Monthly Payment" at bounding box center [503, 296] width 360 height 31
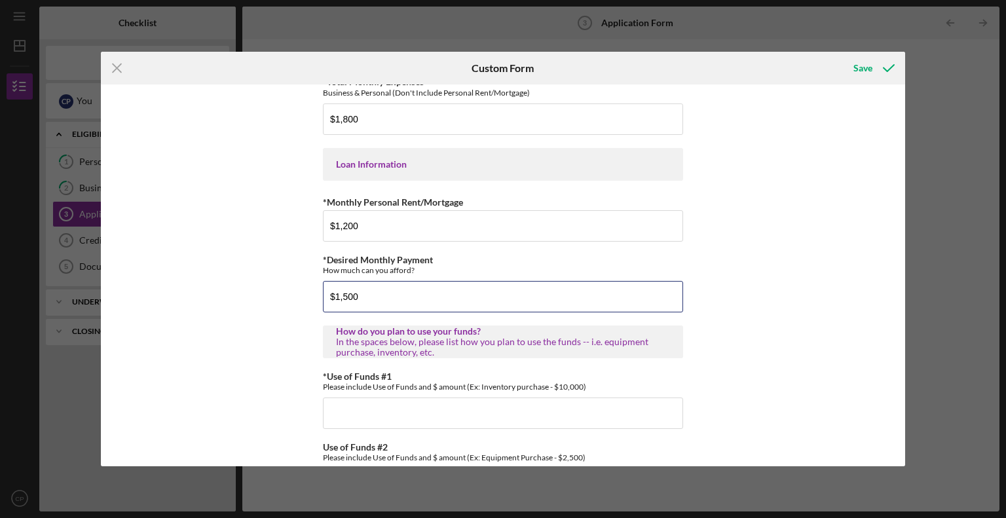
type input "$1,500"
click at [851, 257] on div "*Applicant Personal Phone Number Required *How did you hear about us? Name of O…" at bounding box center [503, 276] width 805 height 382
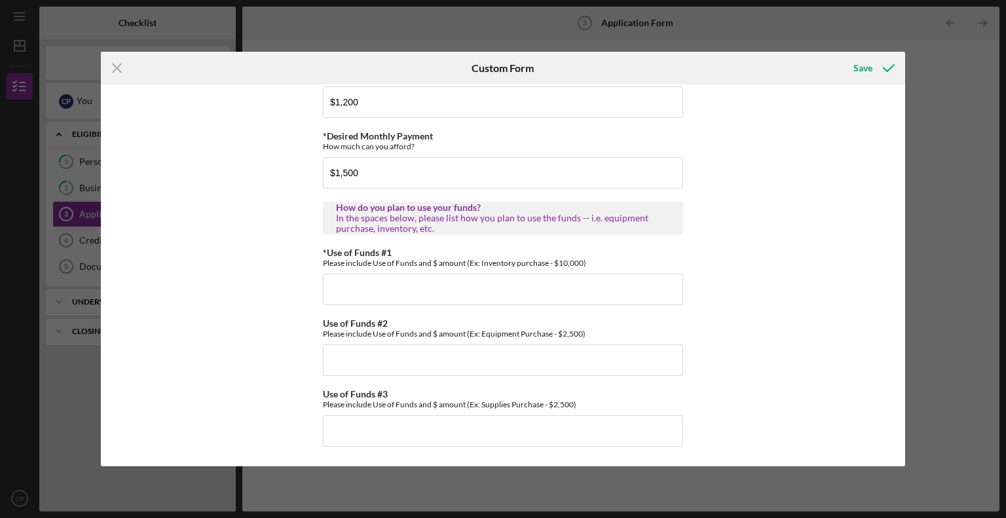
scroll to position [715, 0]
click at [354, 290] on input "*Use of Funds #1" at bounding box center [503, 289] width 360 height 31
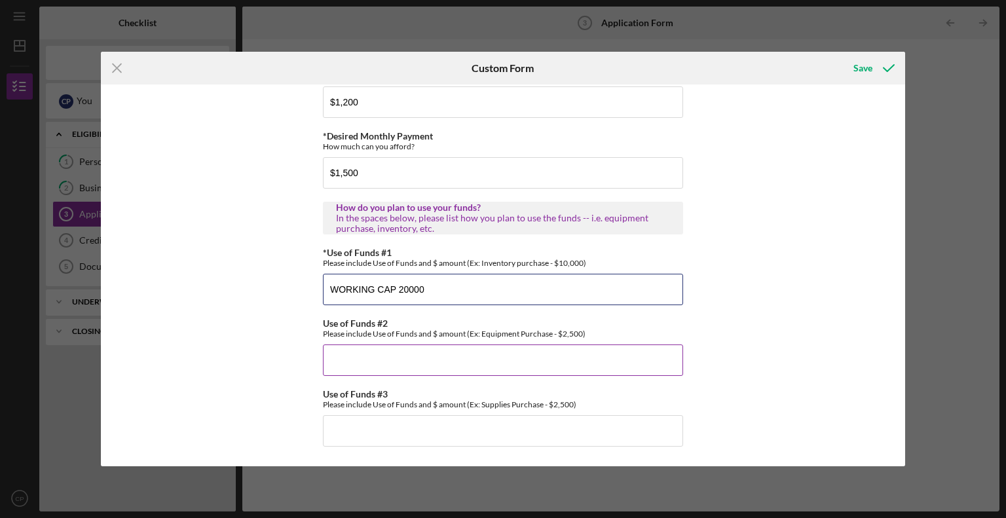
type input "WORKING CAP 20000"
click at [393, 364] on input "Use of Funds #2" at bounding box center [503, 360] width 360 height 31
type input "MARKETING 15000"
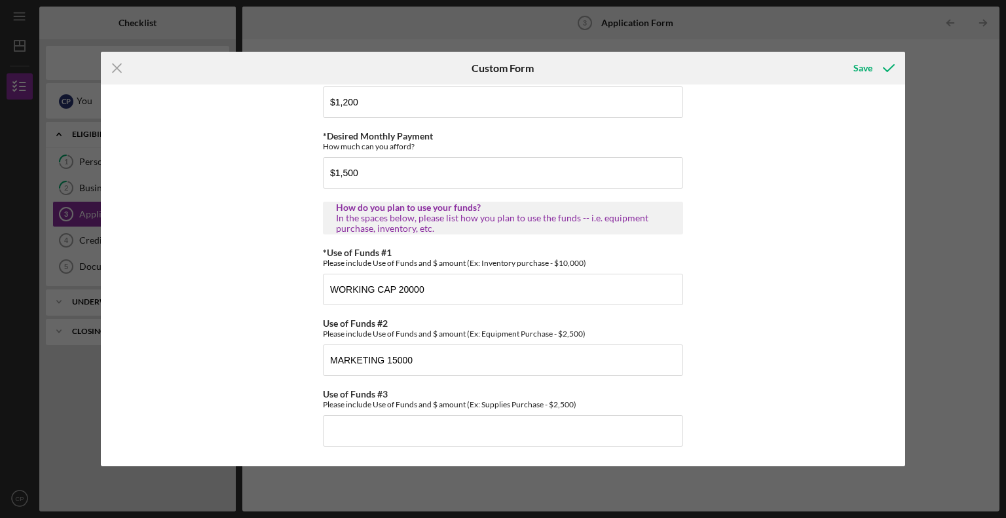
click at [835, 322] on div "*Applicant Personal Phone Number Required *How did you hear about us? Name of O…" at bounding box center [503, 276] width 805 height 382
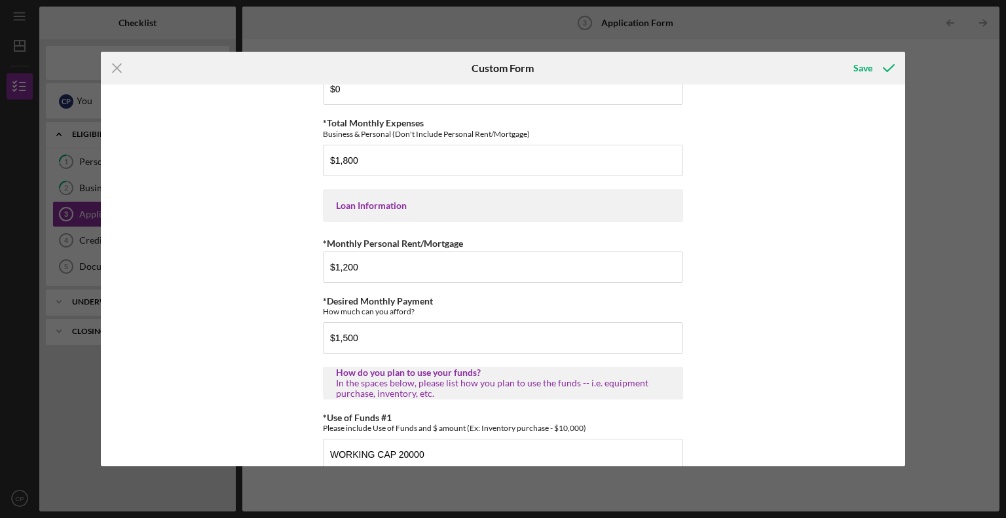
scroll to position [519, 0]
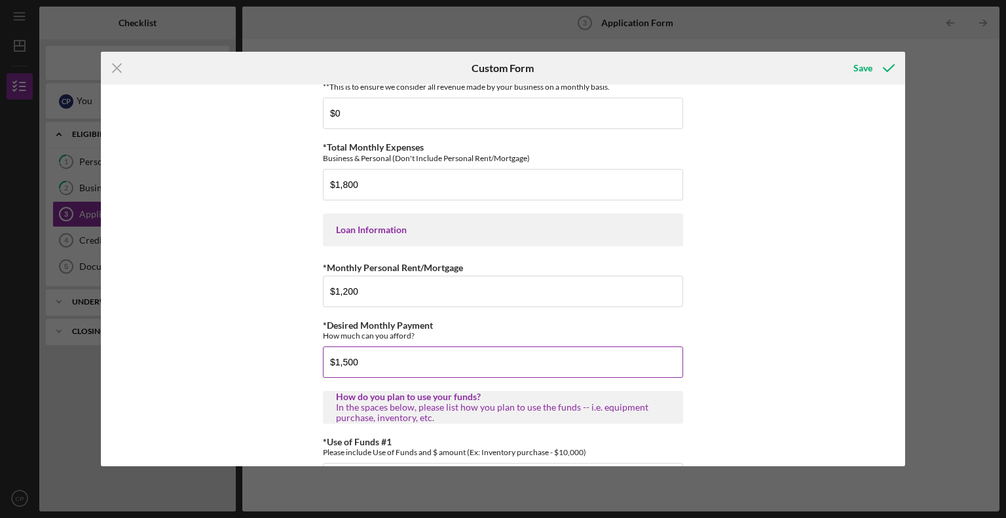
click at [364, 369] on input "$1,500" at bounding box center [503, 362] width 360 height 31
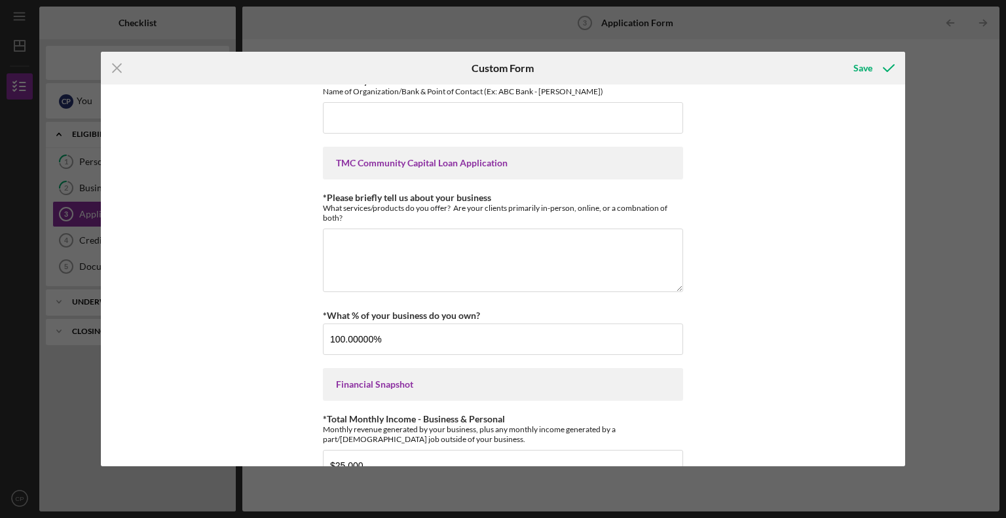
scroll to position [60, 0]
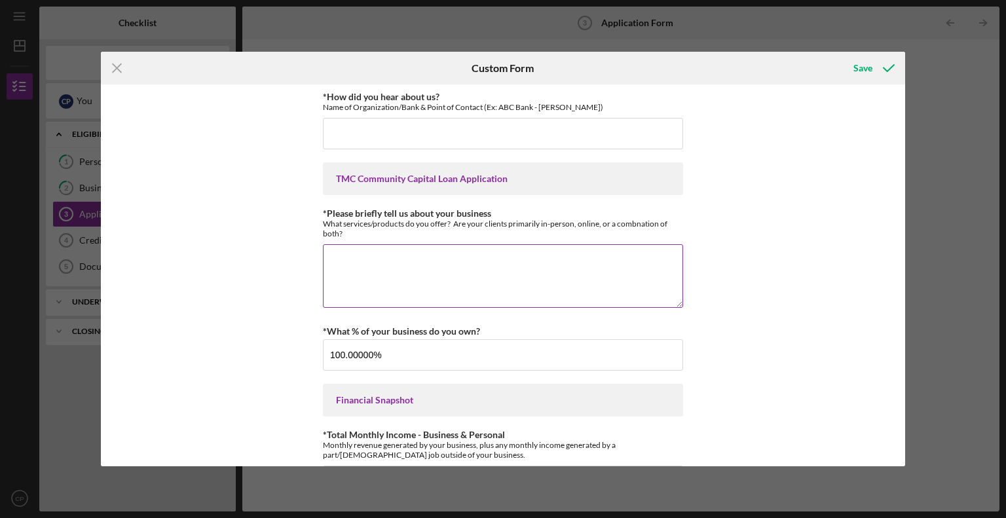
click at [435, 267] on textarea "*Please briefly tell us about your business" at bounding box center [503, 275] width 360 height 63
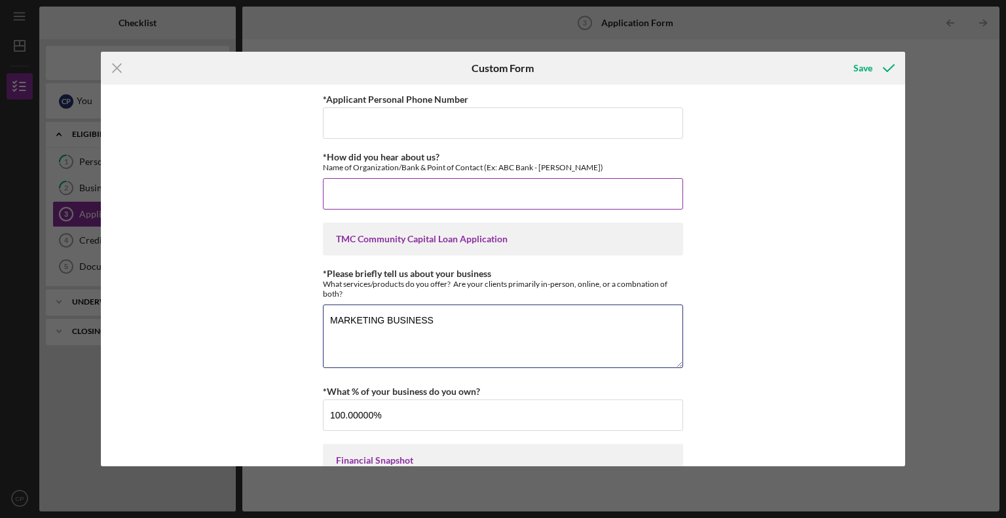
type textarea "MARKETING BUSINESS"
click at [379, 190] on input "*How did you hear about us?" at bounding box center [503, 193] width 360 height 31
type input "ONLINE SEARCG"
click at [410, 115] on input "*Applicant Personal Phone Number" at bounding box center [503, 122] width 360 height 31
type input "6197071084"
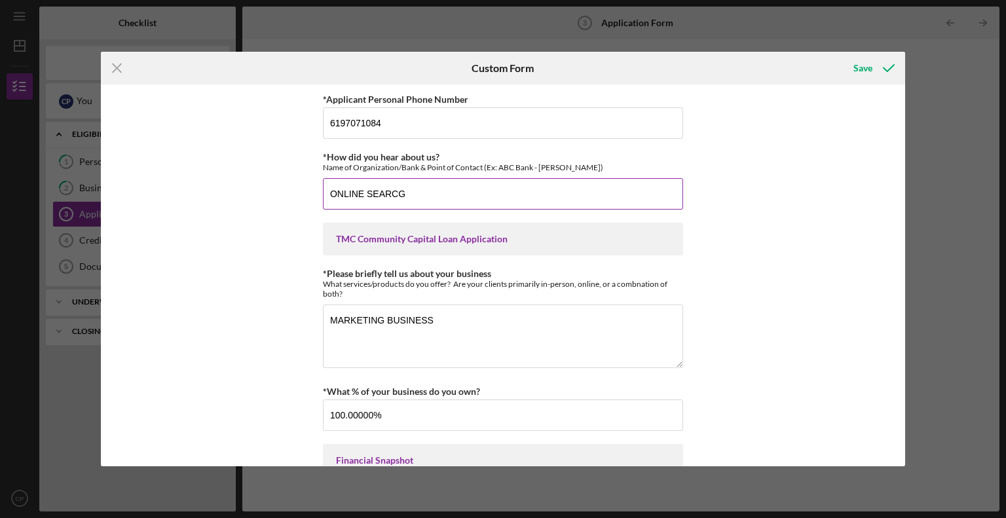
click at [425, 187] on input "ONLINE SEARCG" at bounding box center [503, 193] width 360 height 31
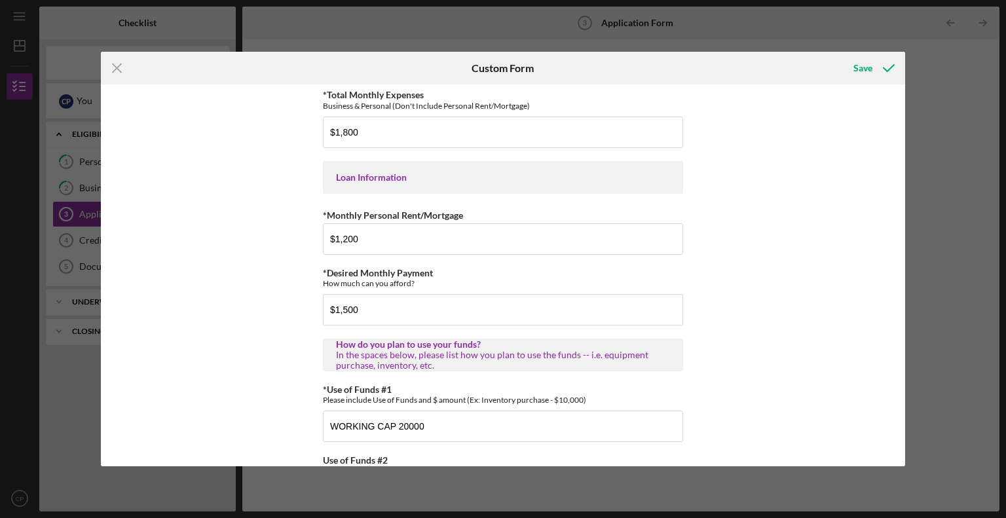
scroll to position [715, 0]
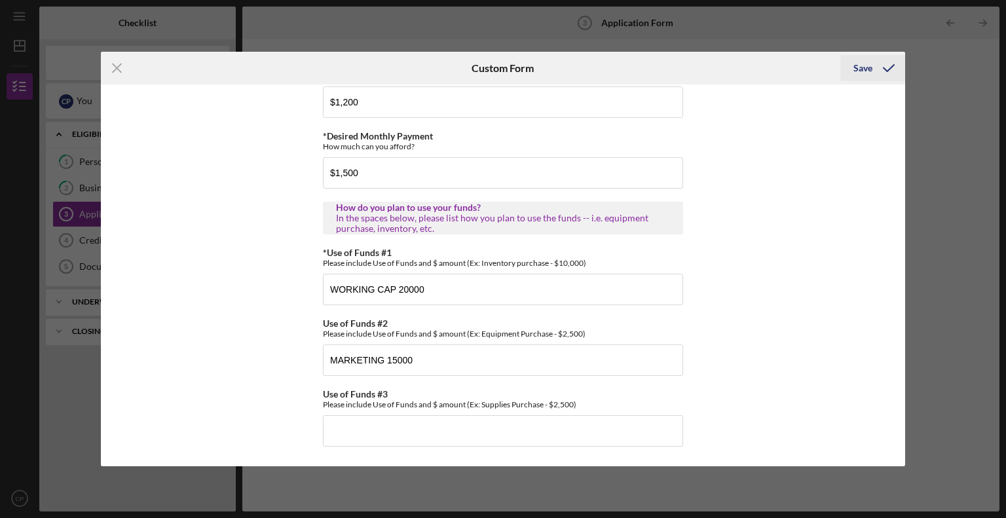
type input "ONLINE SEARCH"
click at [858, 67] on div "Save" at bounding box center [863, 68] width 19 height 26
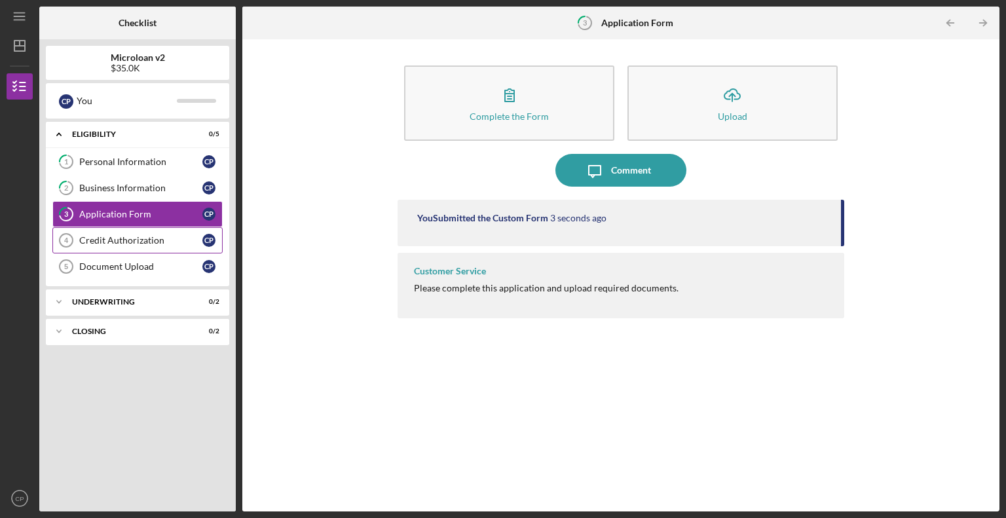
click at [115, 242] on div "Credit Authorization" at bounding box center [140, 240] width 123 height 10
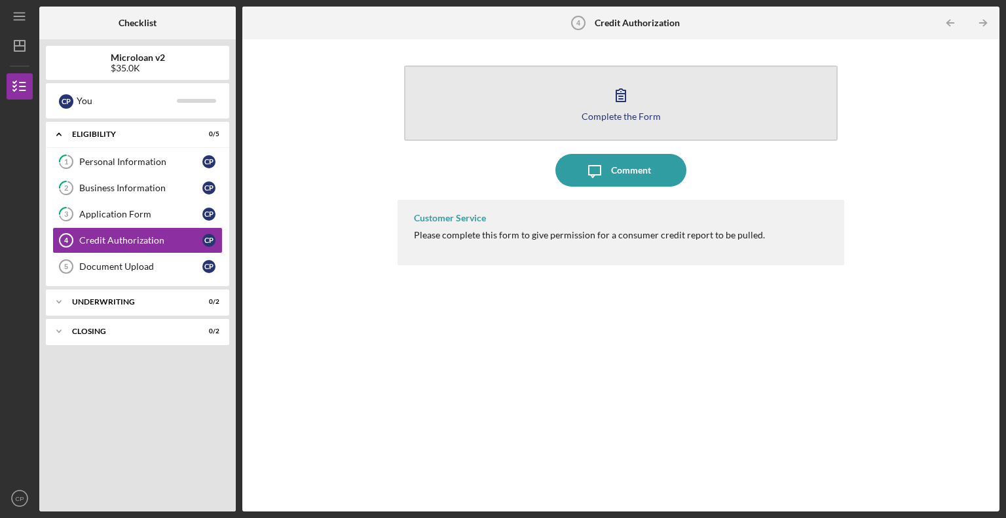
click at [647, 89] on button "Complete the Form Form" at bounding box center [621, 103] width 434 height 75
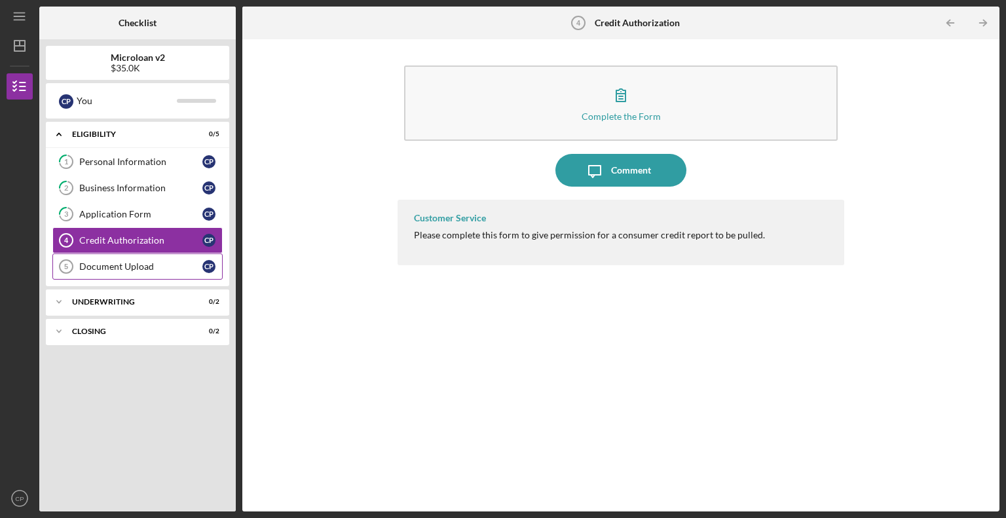
click at [132, 269] on div "Document Upload" at bounding box center [140, 266] width 123 height 10
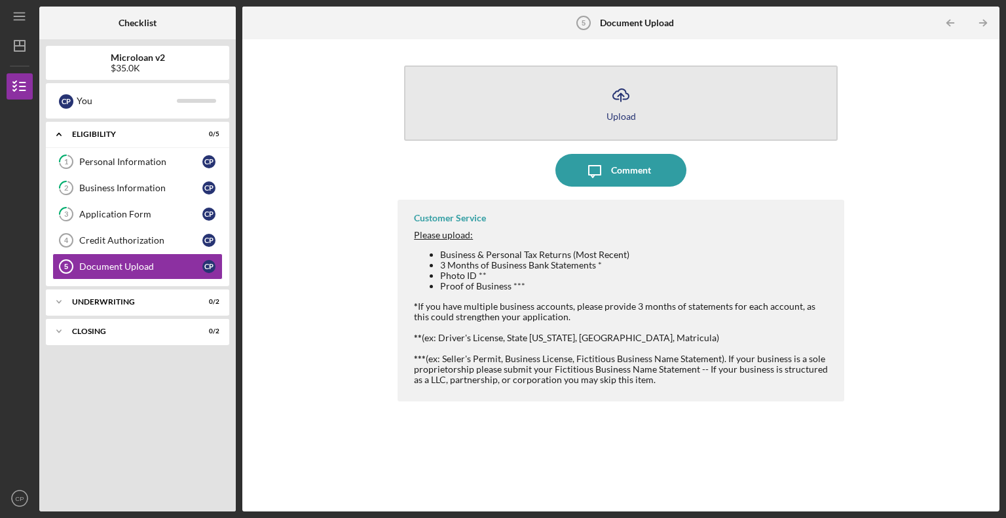
click at [553, 128] on button "Icon/Upload Upload" at bounding box center [621, 103] width 434 height 75
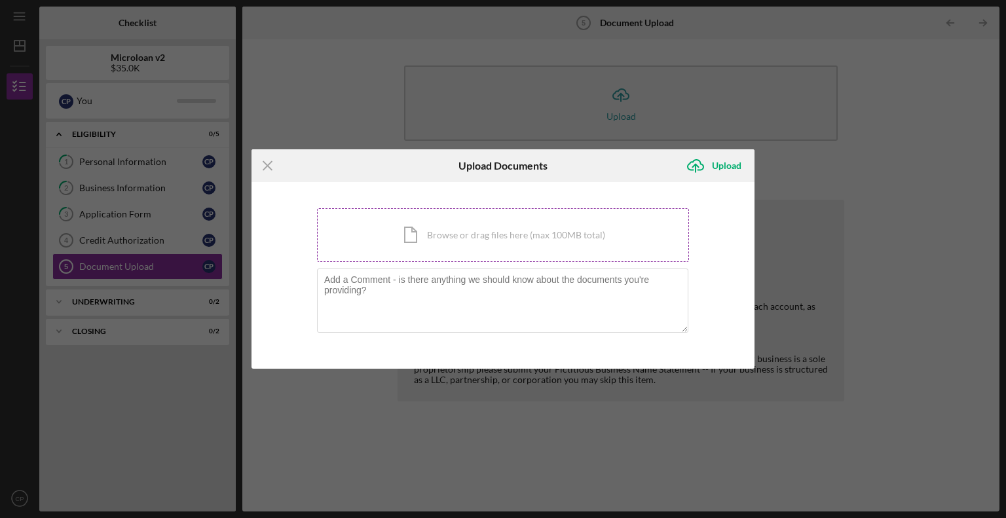
click at [478, 229] on div "Icon/Document Browse or drag files here (max 100MB total) Tap to choose files o…" at bounding box center [503, 235] width 372 height 54
click at [522, 235] on div "Icon/Document Browse or drag files here (max 100MB total) Tap to choose files o…" at bounding box center [503, 235] width 372 height 54
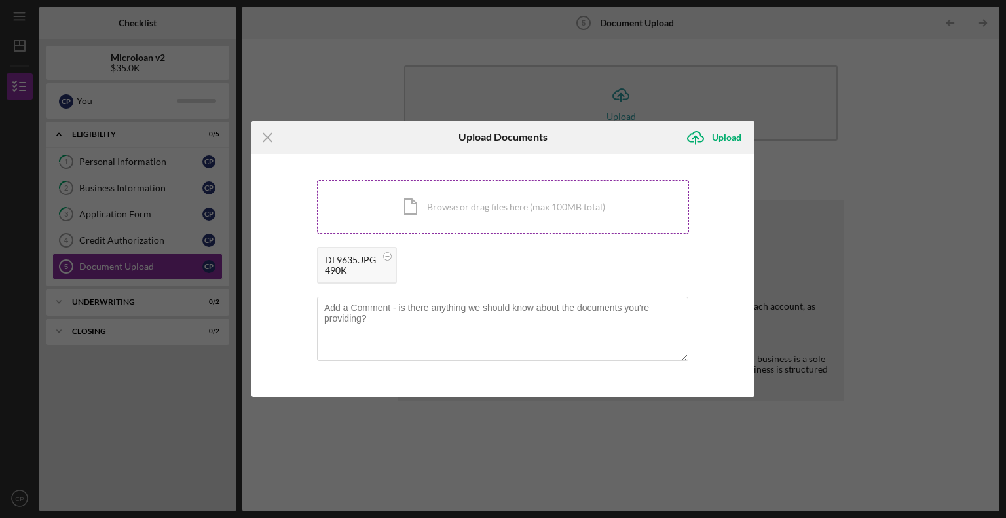
click at [525, 213] on div "Icon/Document Browse or drag files here (max 100MB total) Tap to choose files o…" at bounding box center [503, 207] width 372 height 54
click at [463, 199] on div "Icon/Document Browse or drag files here (max 100MB total) Tap to choose files o…" at bounding box center [503, 207] width 372 height 54
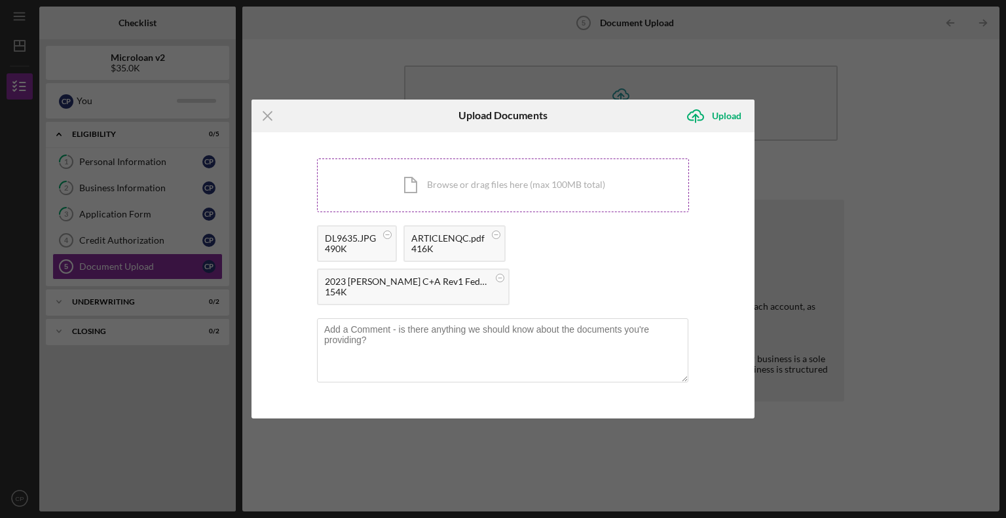
click at [503, 184] on div "Icon/Document Browse or drag files here (max 100MB total) Tap to choose files o…" at bounding box center [503, 186] width 372 height 54
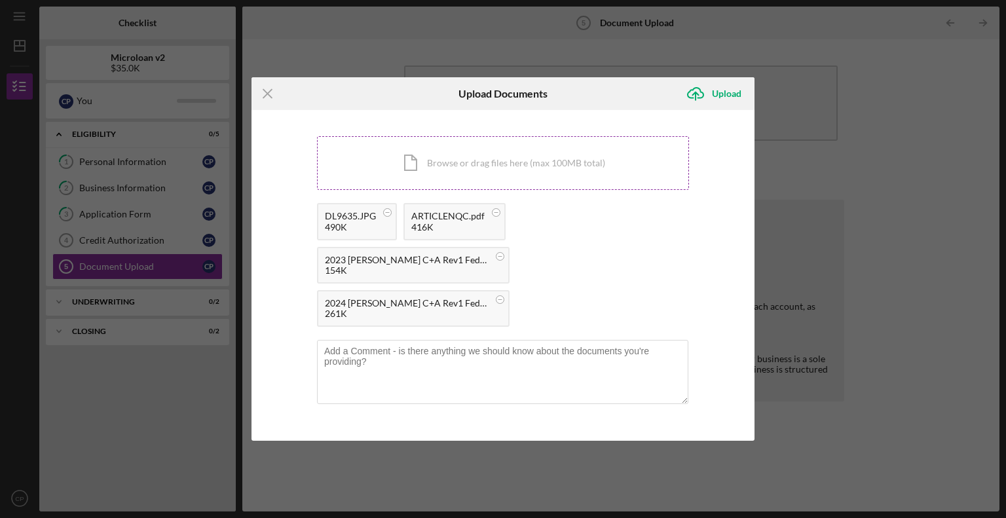
click at [522, 154] on div "Icon/Document Browse or drag files here (max 100MB total) Tap to choose files o…" at bounding box center [503, 163] width 372 height 54
click at [481, 166] on div "Icon/Document Browse or drag files here (max 100MB total) Tap to choose files o…" at bounding box center [503, 163] width 372 height 54
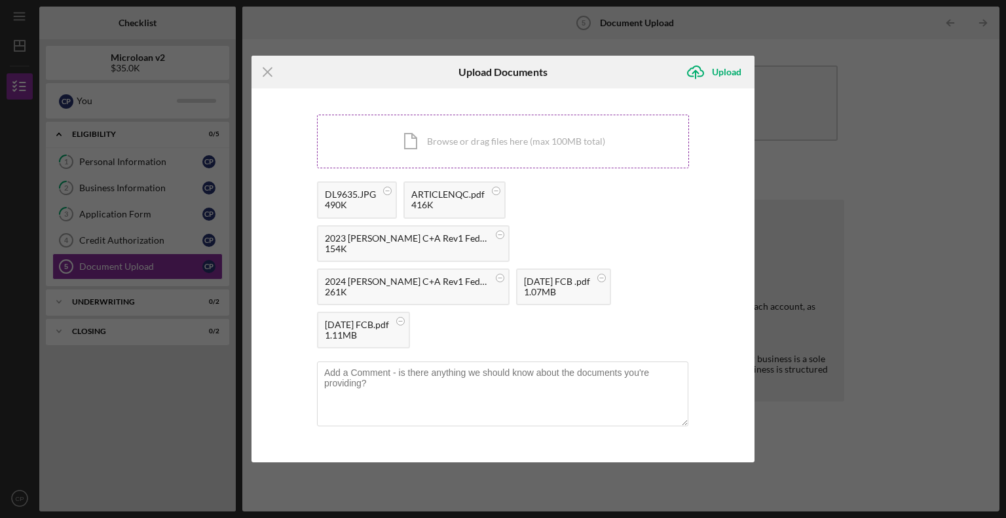
click at [499, 139] on div "Icon/Document Browse or drag files here (max 100MB total) Tap to choose files o…" at bounding box center [503, 142] width 372 height 54
click at [734, 71] on div "Upload" at bounding box center [726, 72] width 29 height 26
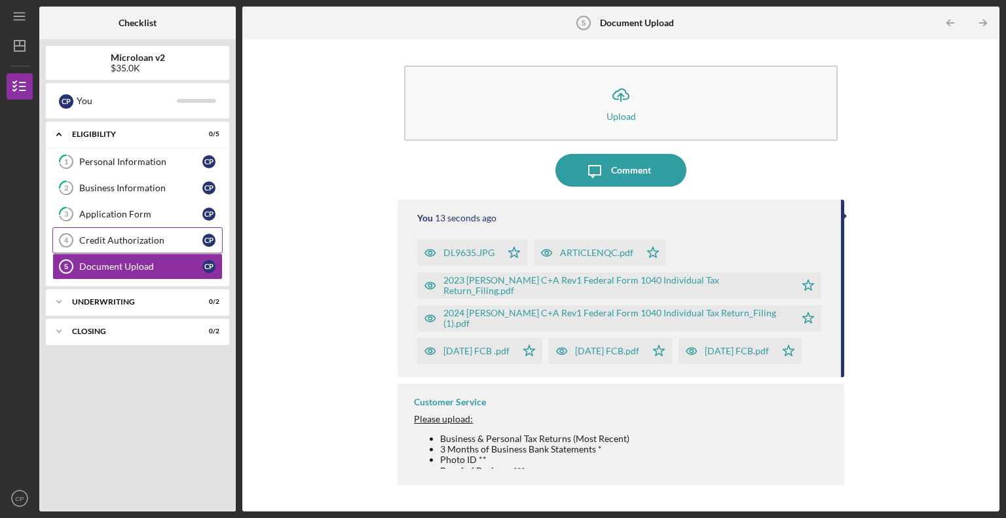
click at [123, 233] on link "Credit Authorization 4 Credit Authorization C P" at bounding box center [137, 240] width 170 height 26
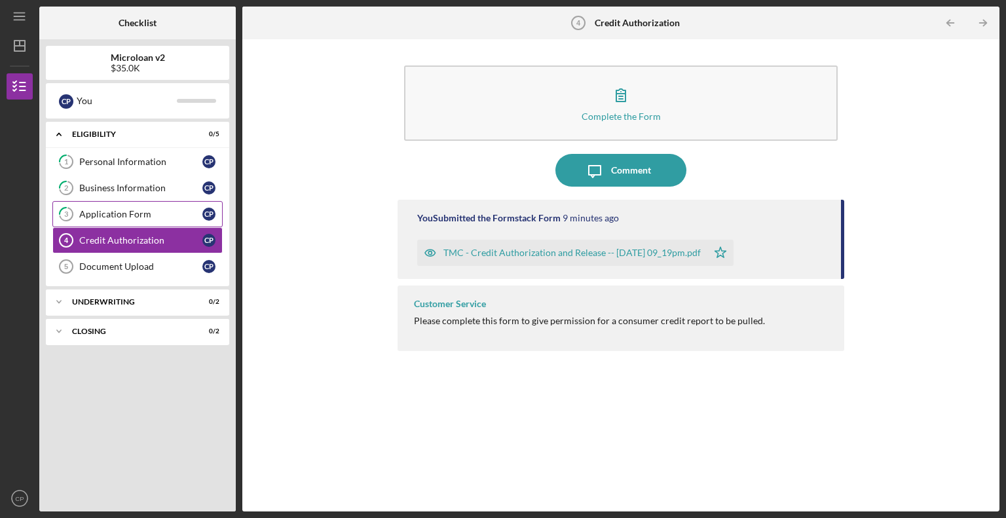
click at [123, 219] on link "3 Application Form C P" at bounding box center [137, 214] width 170 height 26
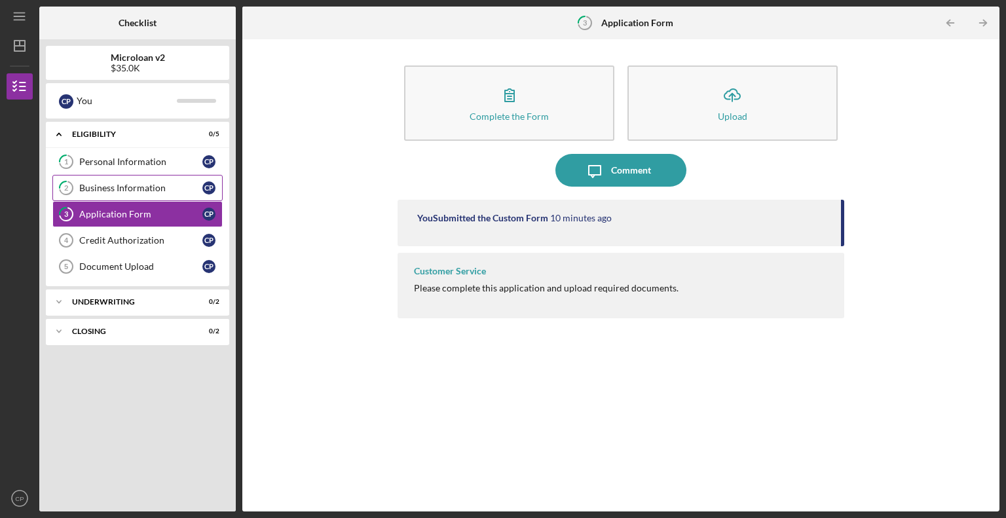
click at [121, 189] on div "Business Information" at bounding box center [140, 188] width 123 height 10
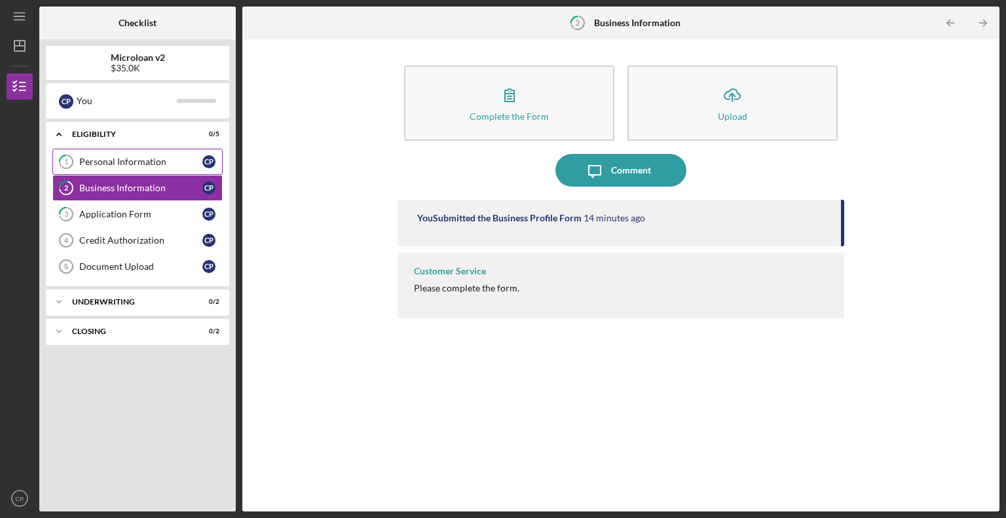
click at [136, 161] on div "Personal Information" at bounding box center [140, 162] width 123 height 10
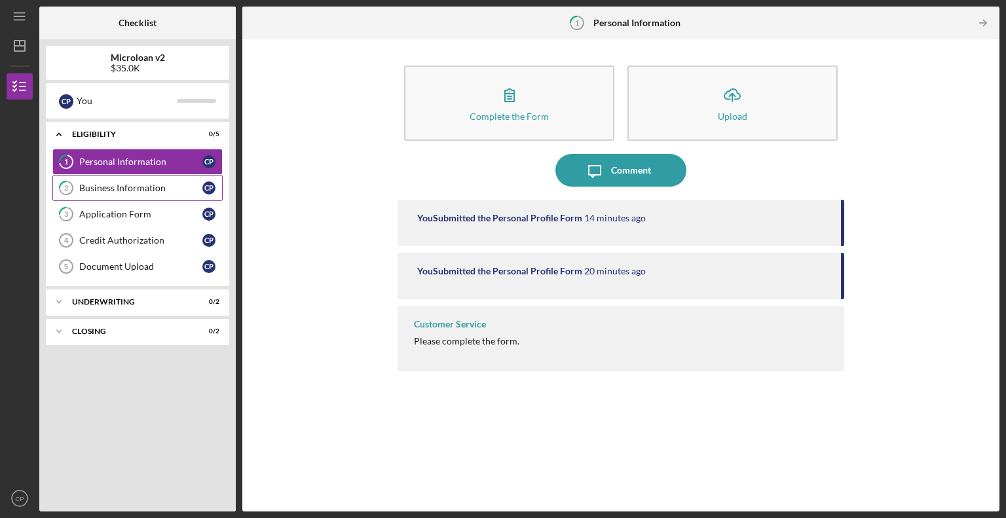
click at [134, 183] on div "Business Information" at bounding box center [140, 188] width 123 height 10
